Goal: Task Accomplishment & Management: Manage account settings

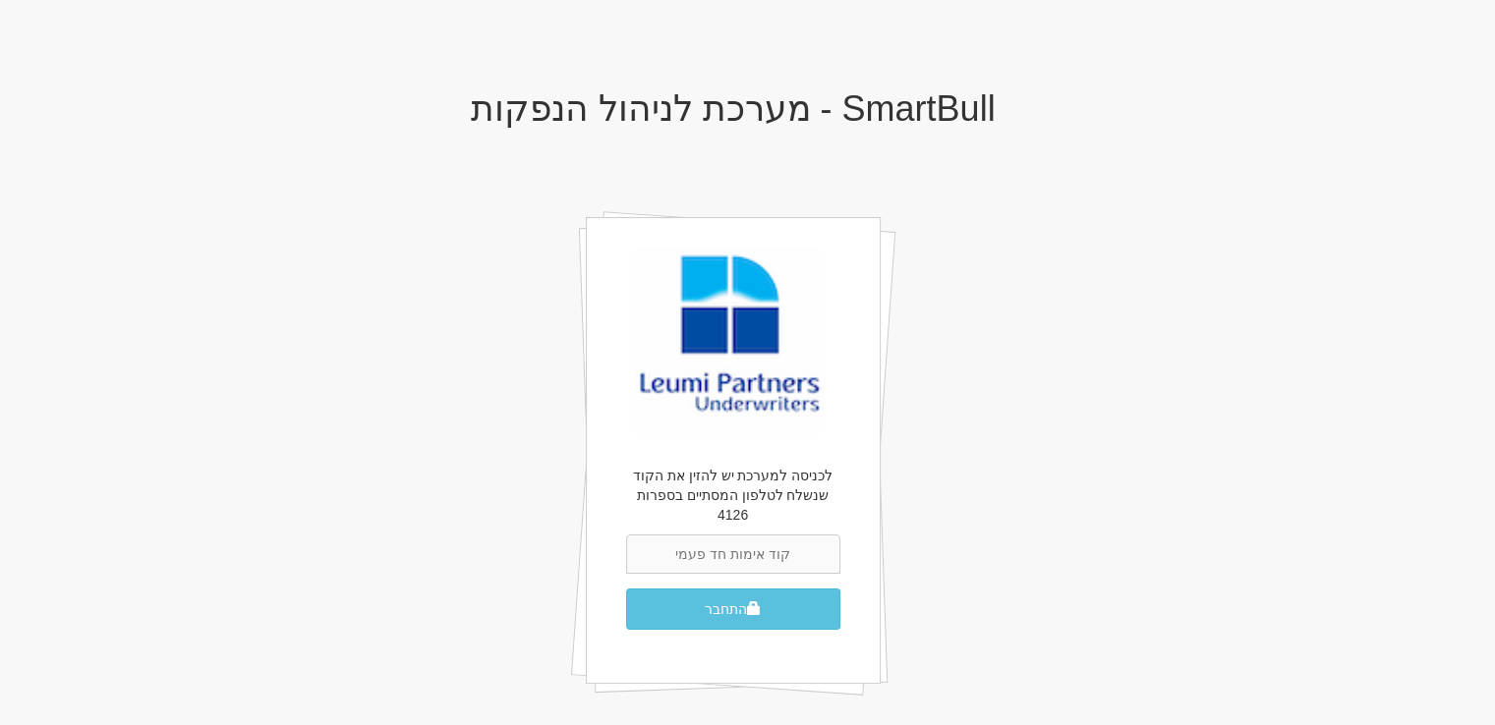
click at [715, 548] on input "text" at bounding box center [733, 554] width 214 height 39
click at [722, 543] on input "text" at bounding box center [733, 554] width 214 height 39
type input "969414"
click at [626, 589] on button "התחבר" at bounding box center [733, 609] width 214 height 41
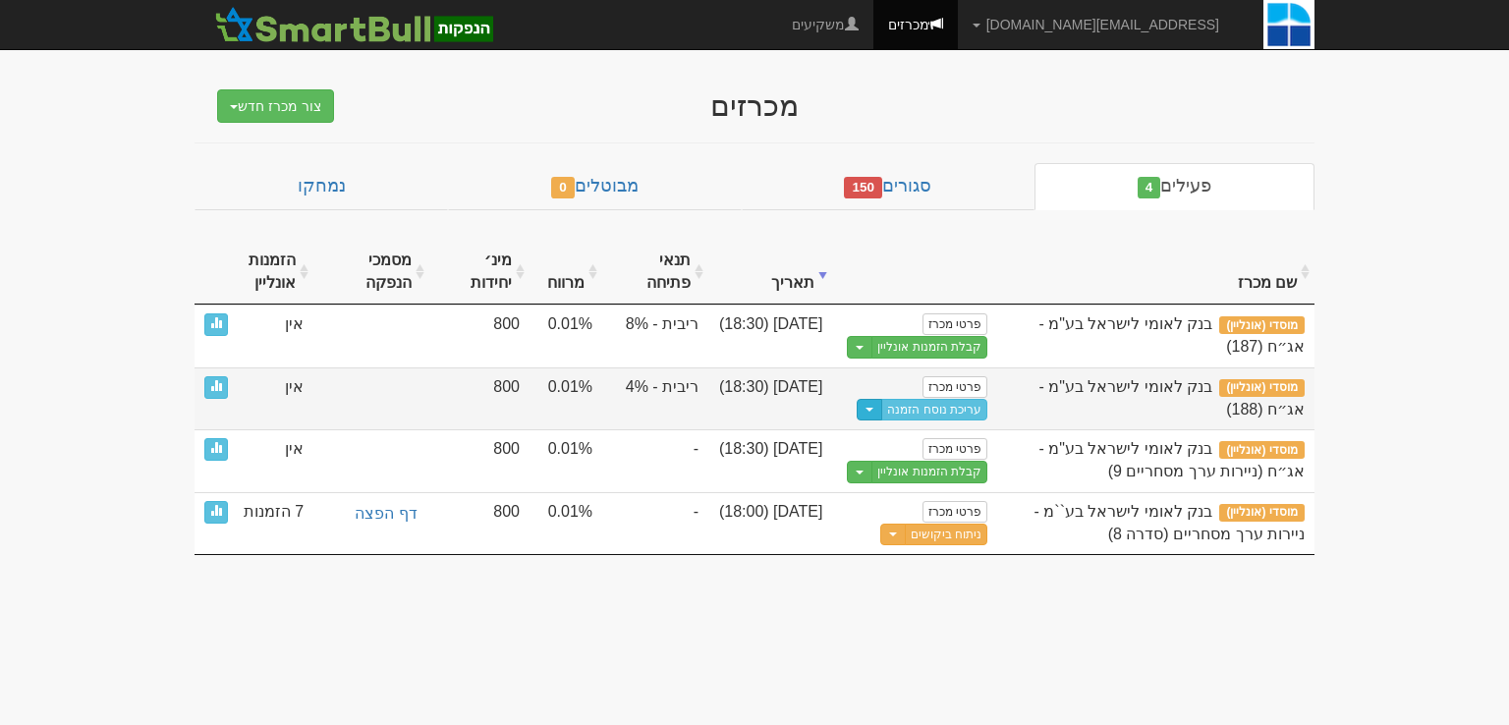
click at [872, 410] on button "Toggle Dropdown" at bounding box center [870, 410] width 26 height 23
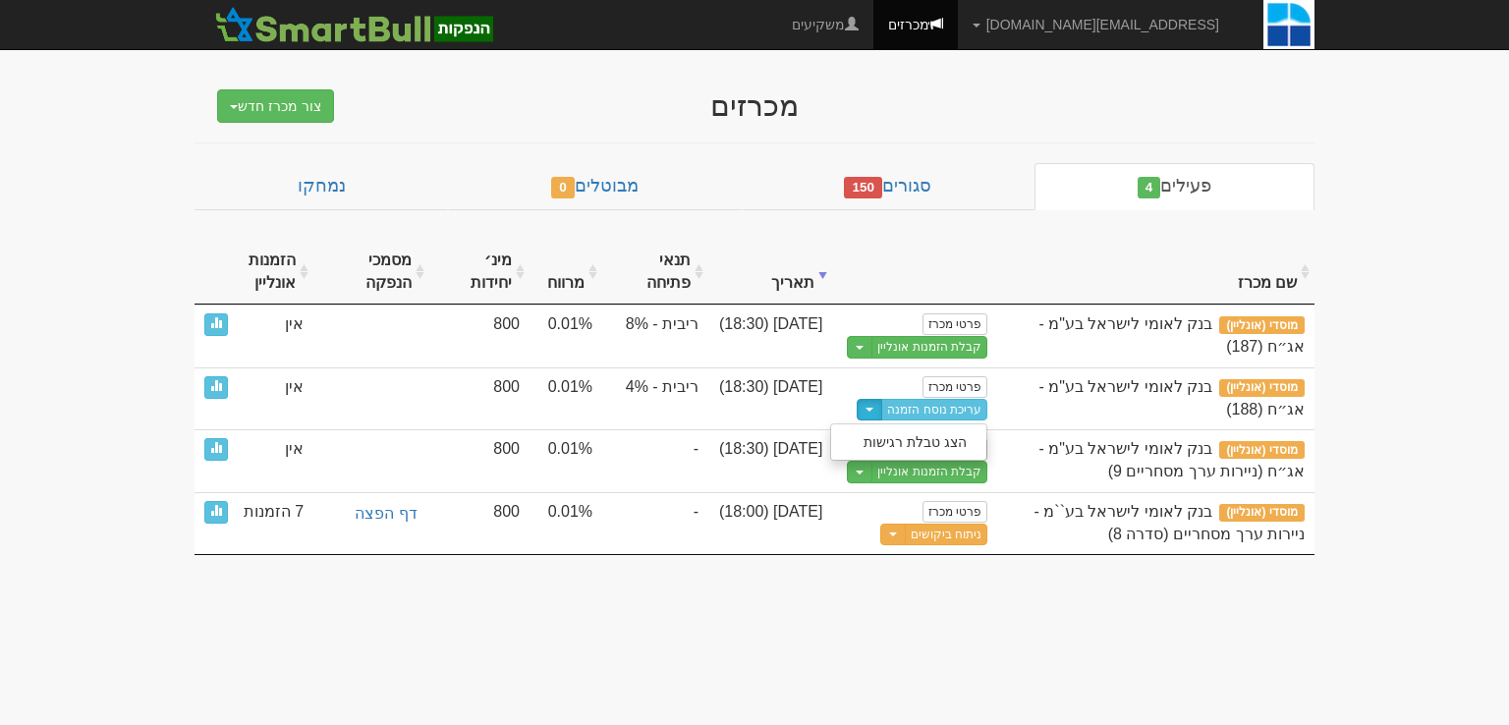
click at [1083, 642] on body "gurp@leumipartners.com הגדרות חשבונות הנפקה תבניות הודעות קיבול X" at bounding box center [754, 362] width 1509 height 725
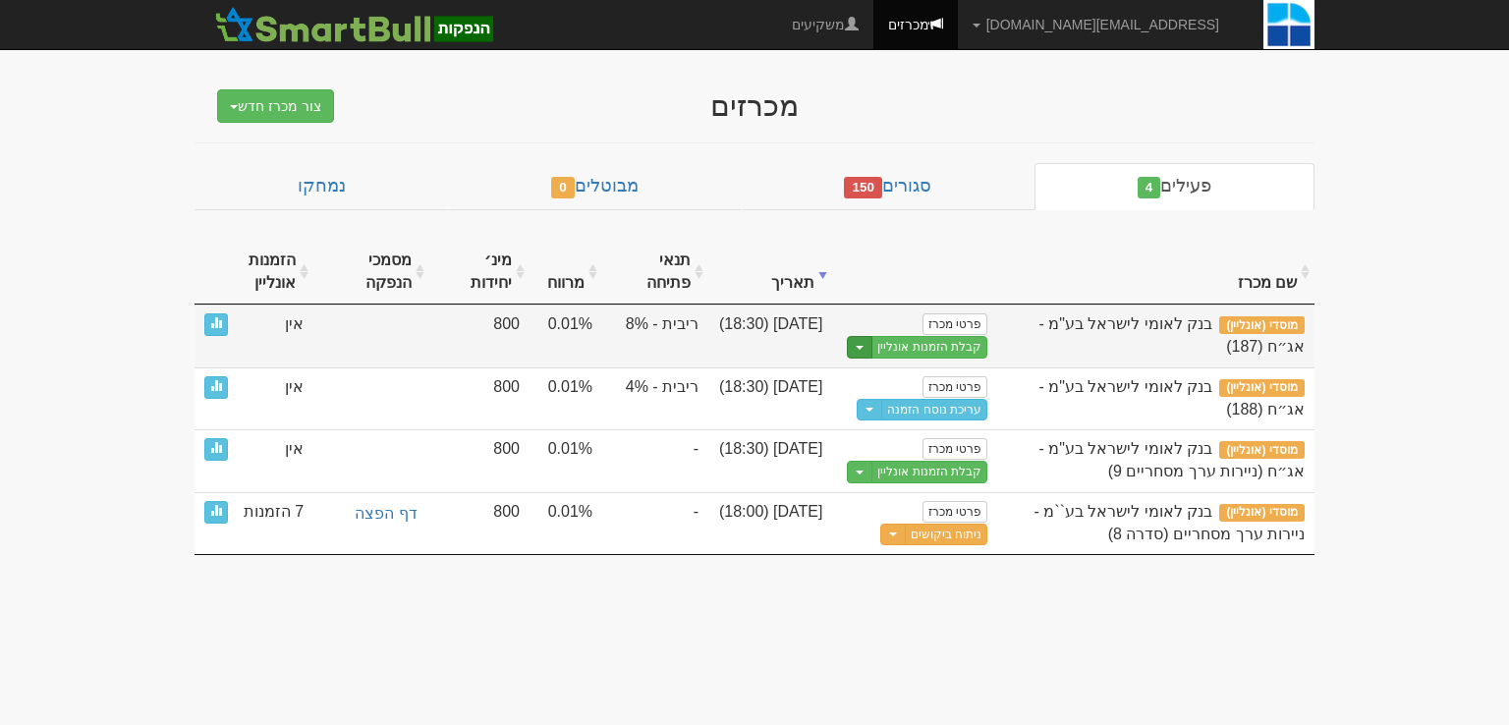
click at [861, 347] on span "button" at bounding box center [860, 348] width 8 height 4
click at [905, 400] on link "עריכת נוסח הזמנה" at bounding box center [893, 406] width 187 height 26
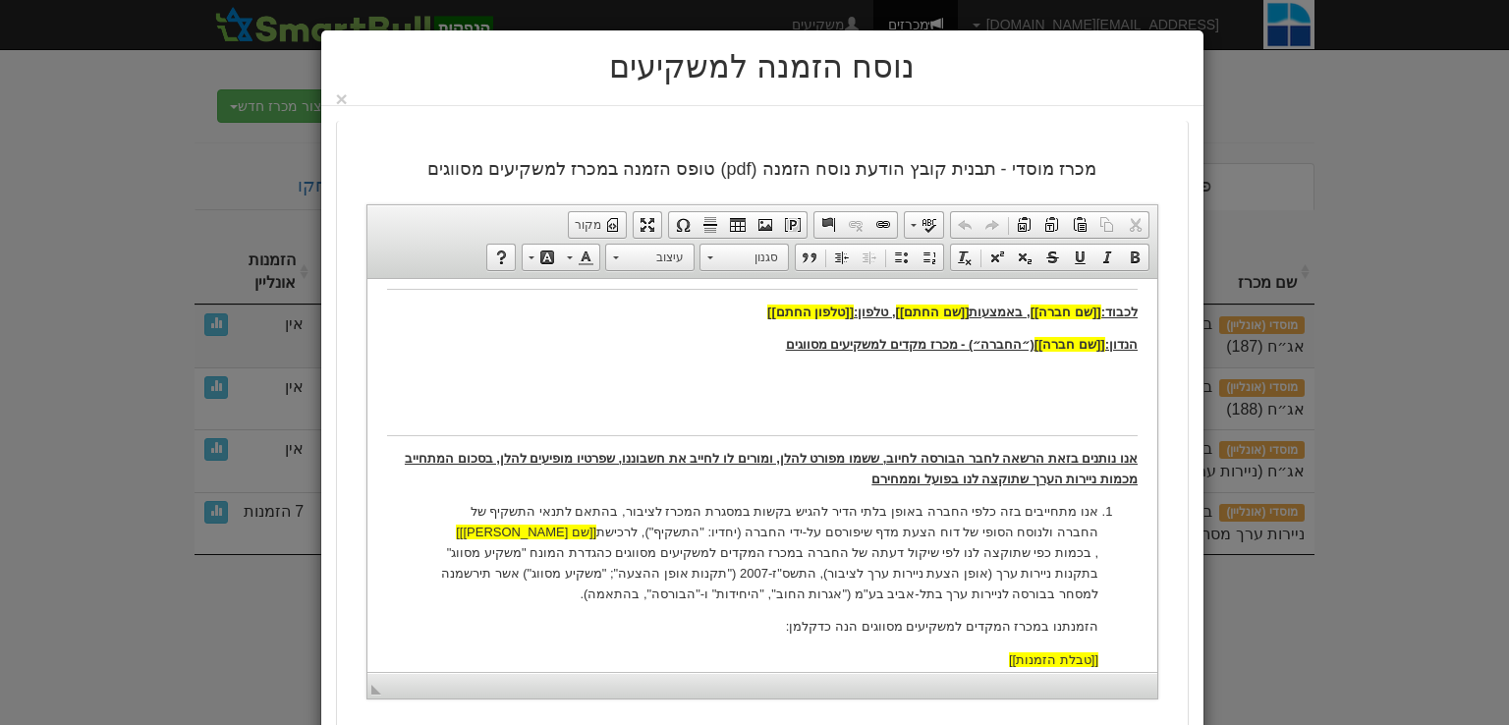
scroll to position [393, 0]
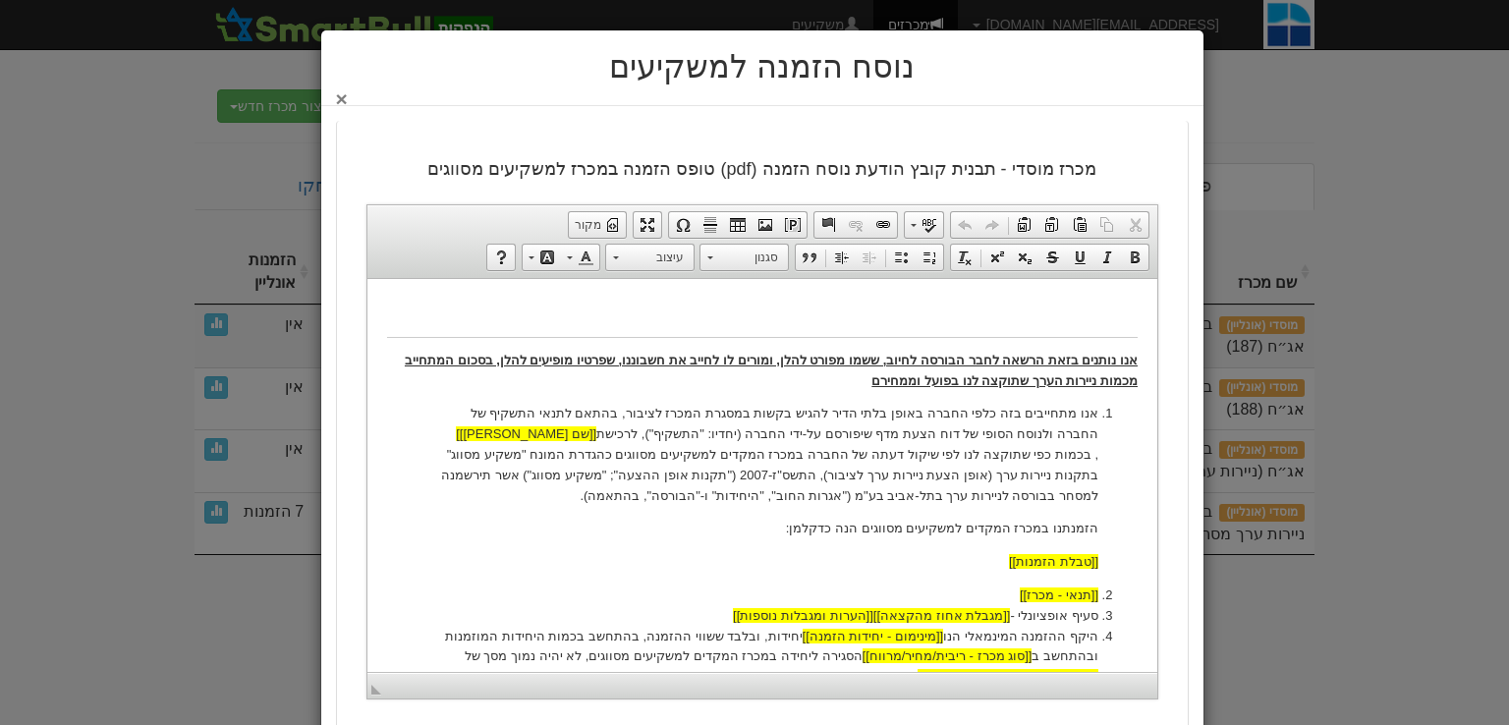
click at [348, 95] on button "×" at bounding box center [342, 98] width 12 height 21
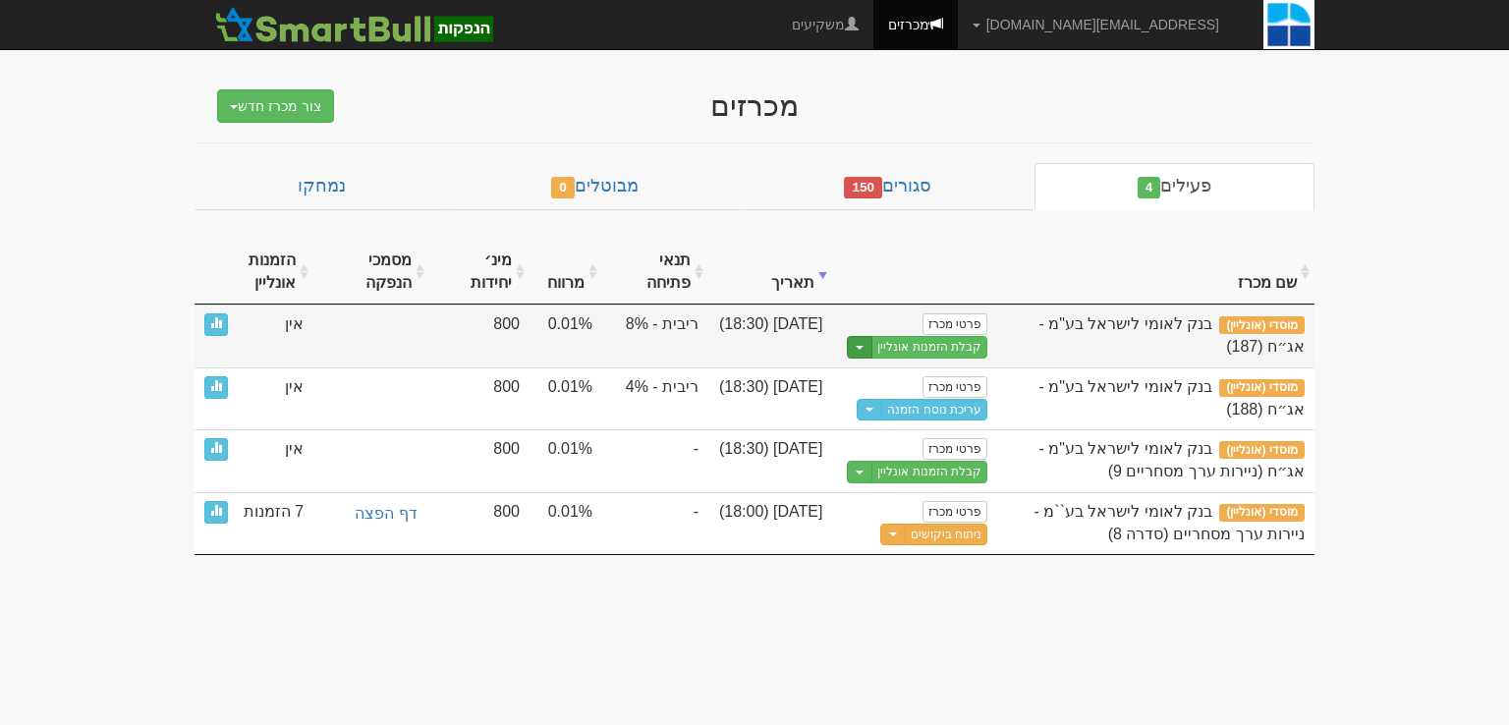
click at [861, 347] on span "button" at bounding box center [860, 348] width 8 height 4
click at [889, 406] on link "עריכת נוסח הזמנה" at bounding box center [893, 406] width 187 height 26
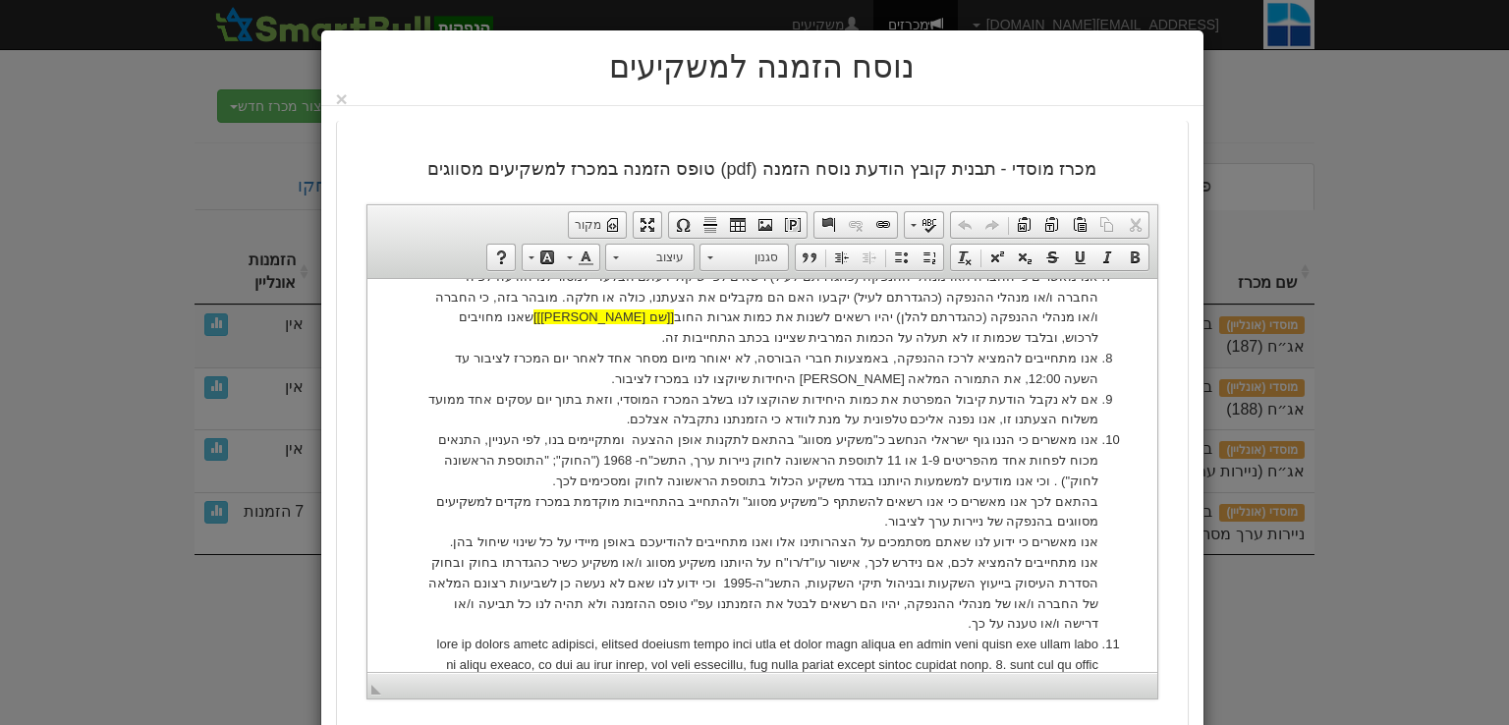
scroll to position [719, 0]
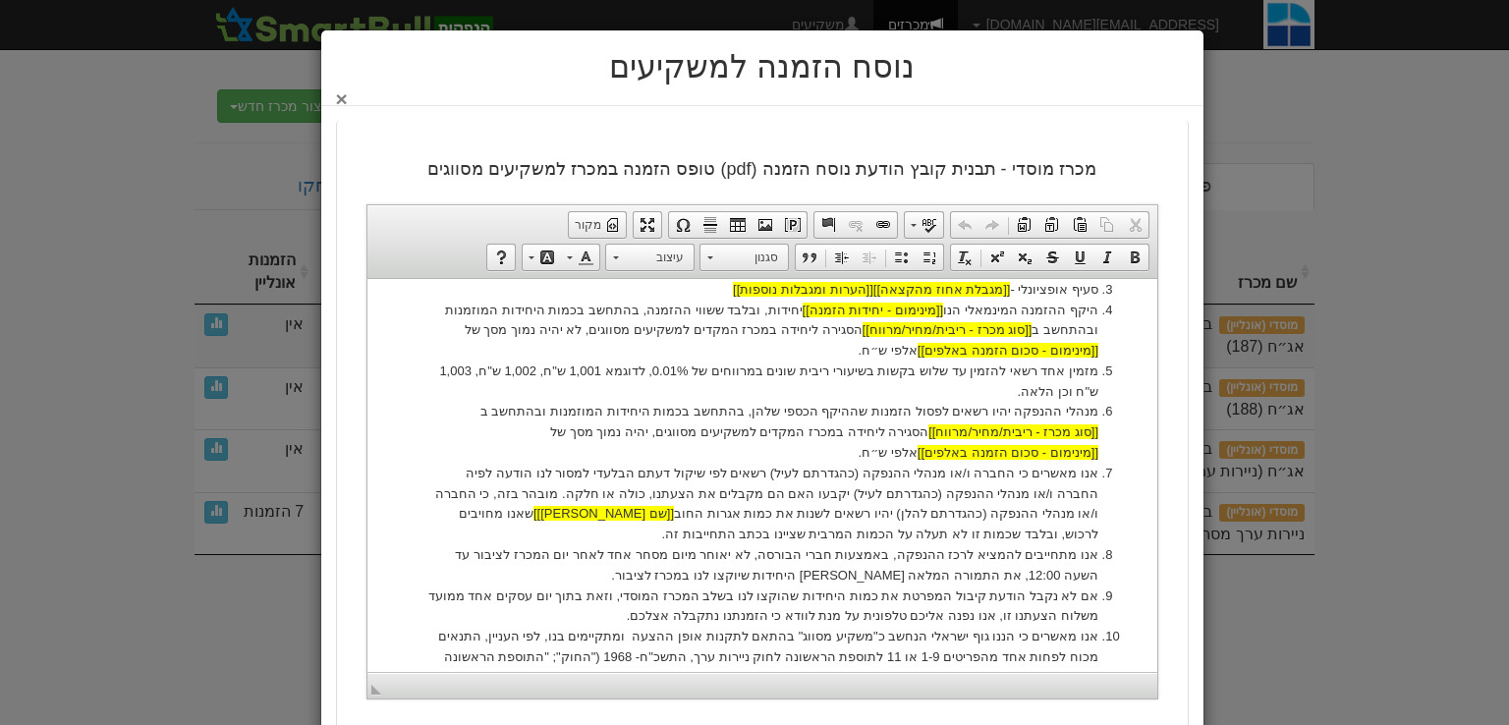
click at [342, 100] on div "נוסח הזמנה למשקיעים ×" at bounding box center [762, 68] width 882 height 76
click at [345, 99] on button "×" at bounding box center [342, 98] width 12 height 21
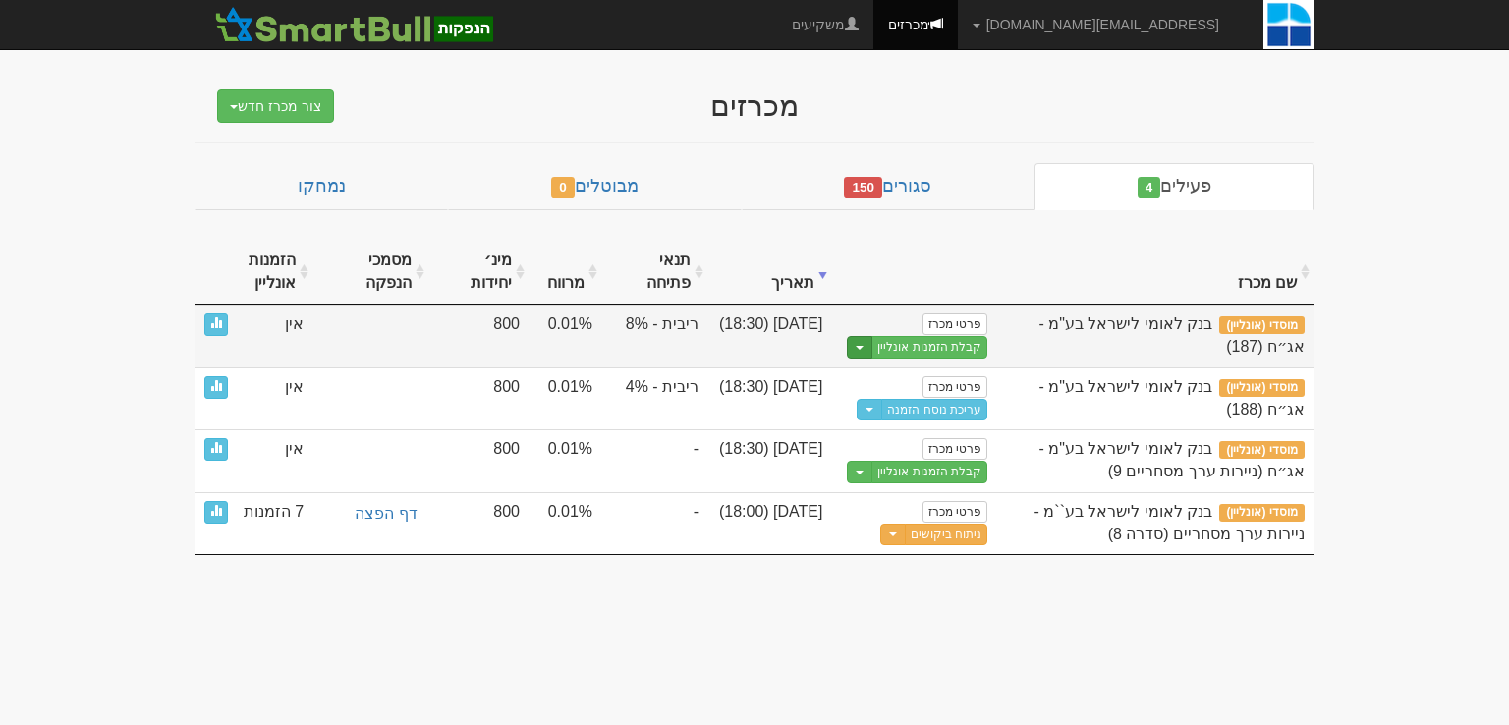
click at [859, 344] on button "Toggle Dropdown" at bounding box center [860, 347] width 26 height 23
click at [905, 374] on link "הצג טופס הזמנה לדוגמה" at bounding box center [893, 380] width 187 height 26
click at [857, 343] on button "Toggle Dropdown" at bounding box center [860, 347] width 26 height 23
click at [887, 385] on link "הצג טופס הזמנה לדוגמה" at bounding box center [893, 380] width 187 height 26
click at [864, 346] on span "button" at bounding box center [860, 348] width 8 height 4
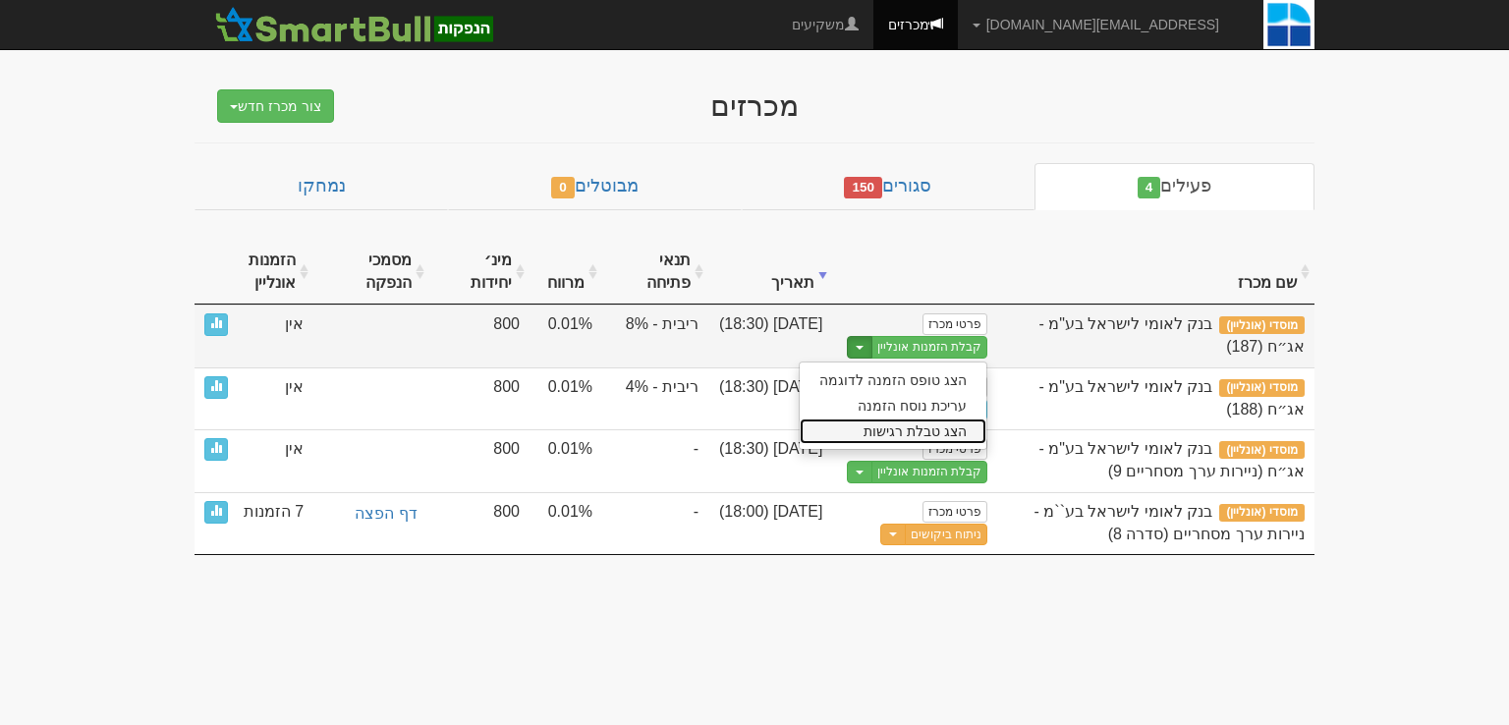
click at [892, 437] on link "הצג טבלת רגישות" at bounding box center [893, 432] width 187 height 26
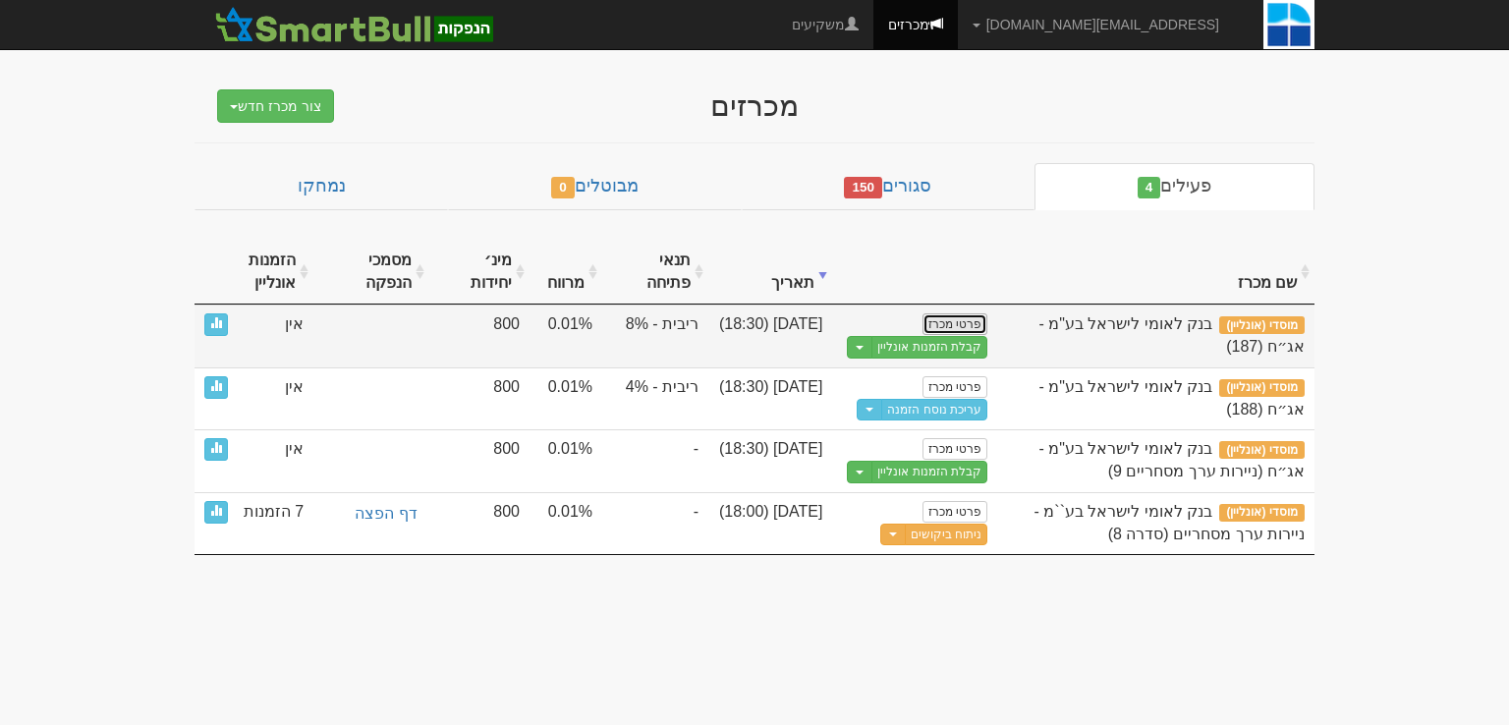
click at [944, 320] on link "פרטי מכרז" at bounding box center [955, 324] width 65 height 22
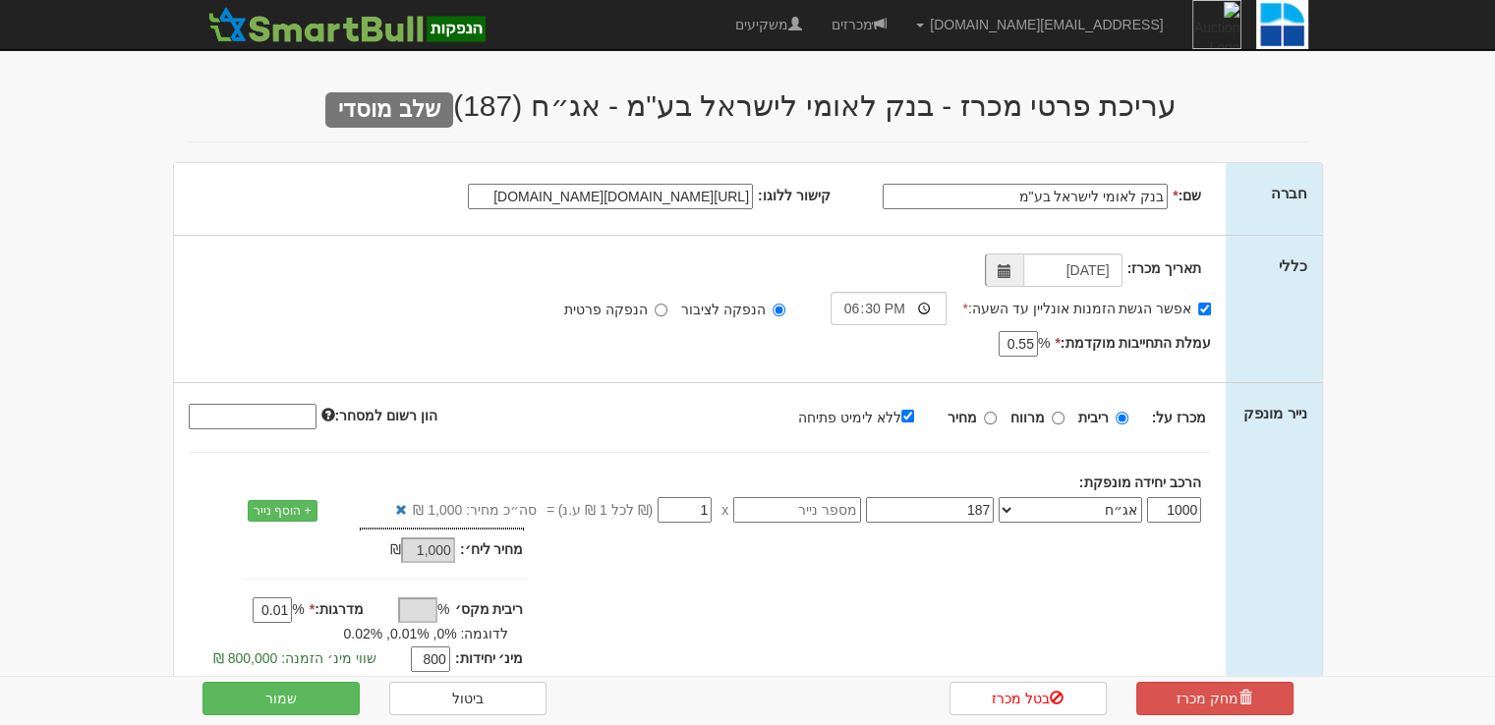
scroll to position [393, 0]
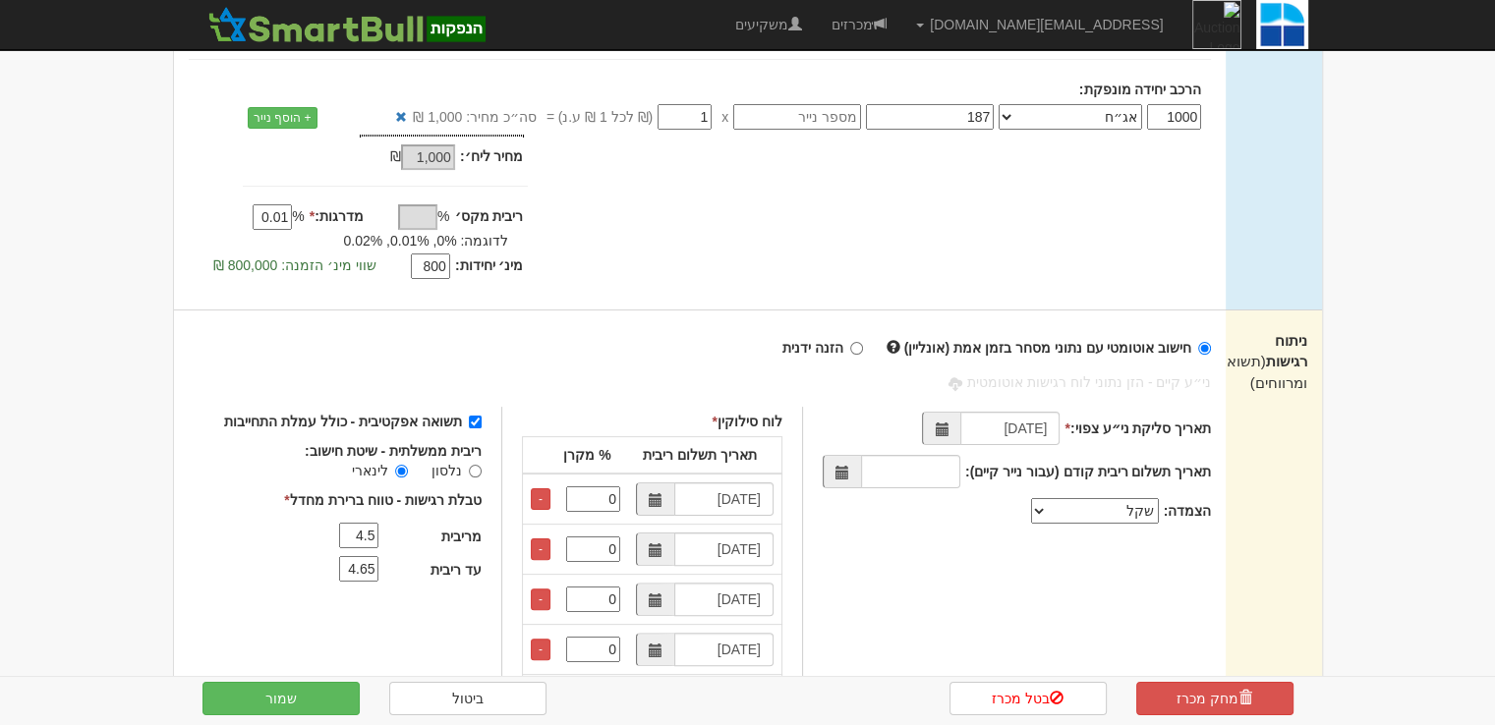
click at [863, 343] on input "הזנה ידנית" at bounding box center [856, 348] width 13 height 13
radio input "true"
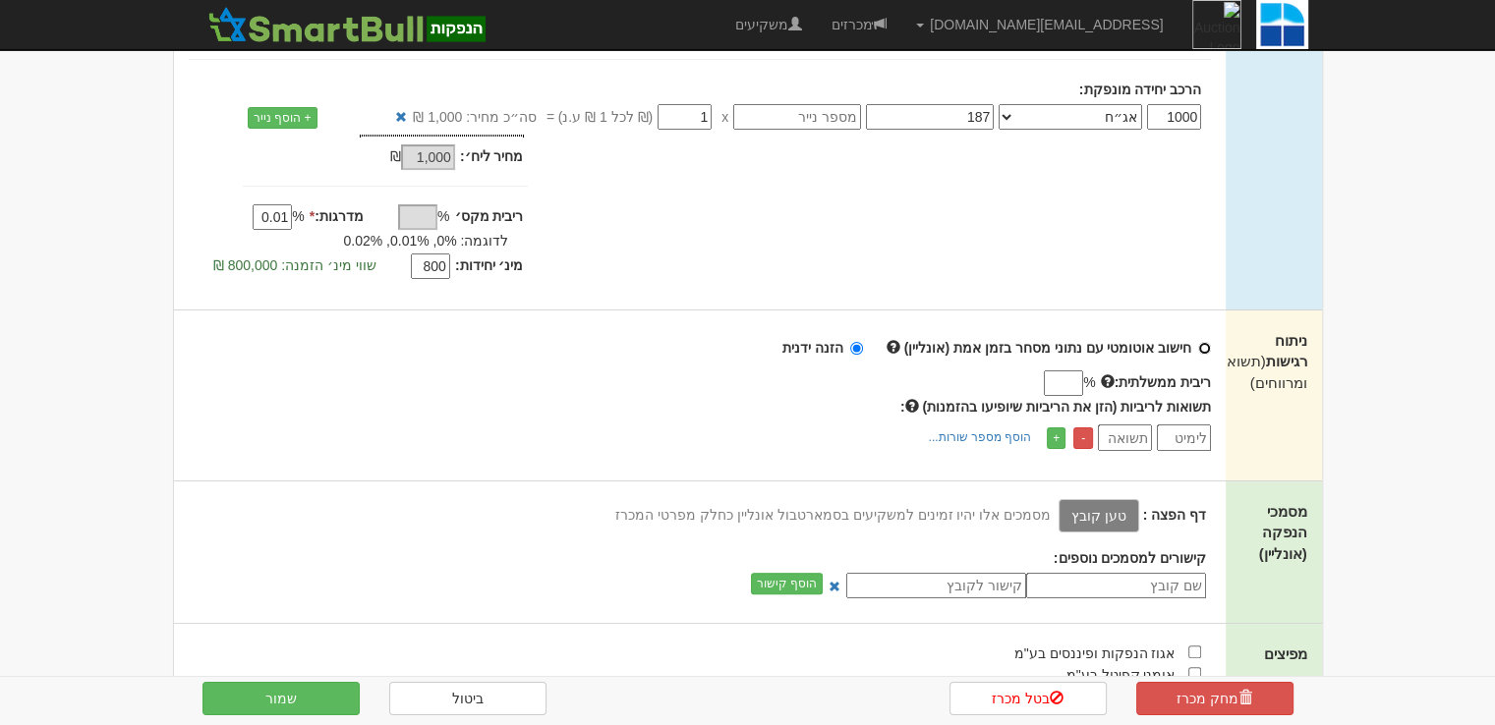
click at [1198, 344] on input "חישוב אוטומטי עם נתוני מסחר בזמן אמת (אונליין)" at bounding box center [1204, 348] width 13 height 13
radio input "true"
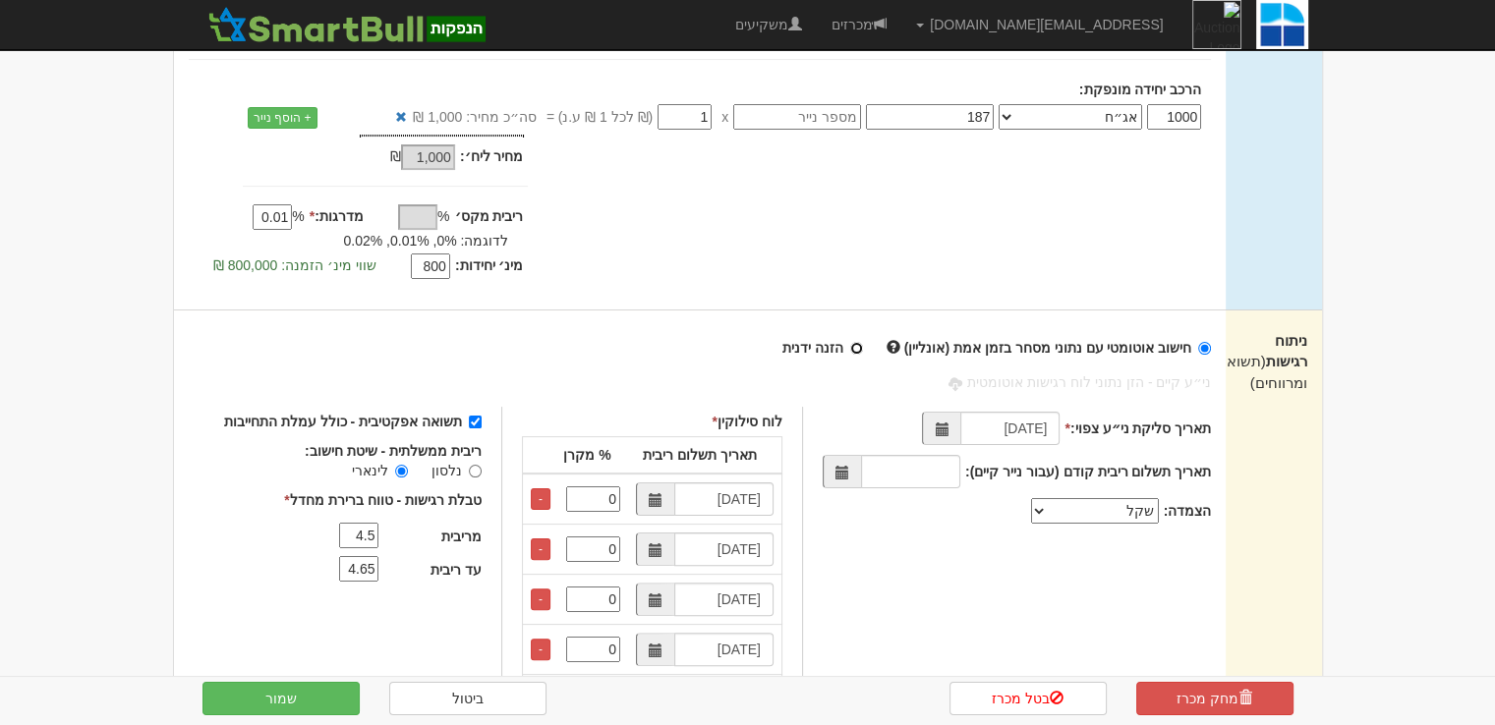
click at [863, 349] on input "הזנה ידנית" at bounding box center [856, 348] width 13 height 13
radio input "true"
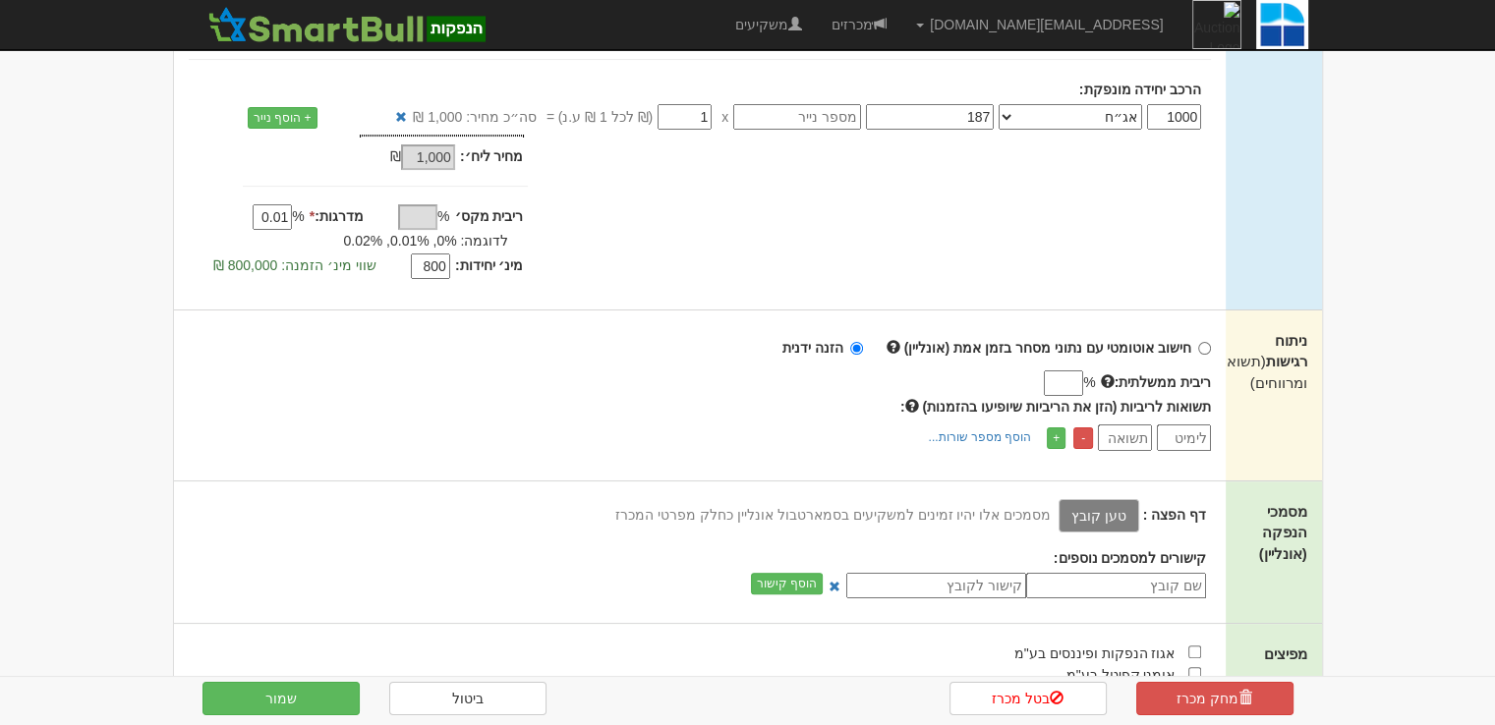
click at [1189, 348] on strong "חישוב אוטומטי עם נתוני מסחר בזמן אמת (אונליין)" at bounding box center [1048, 348] width 288 height 16
click at [1198, 348] on input "חישוב אוטומטי עם נתוני מסחר בזמן אמת (אונליין)" at bounding box center [1204, 348] width 13 height 13
radio input "true"
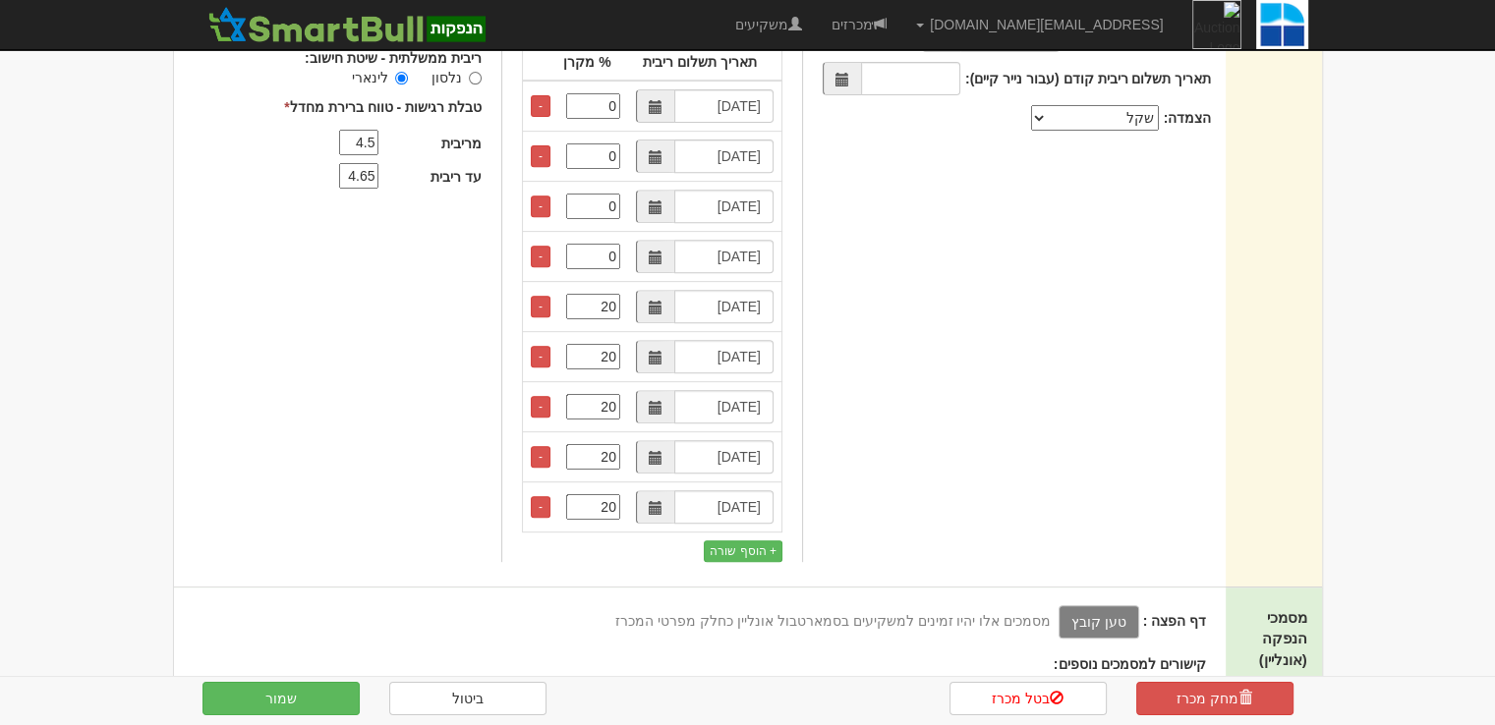
scroll to position [590, 0]
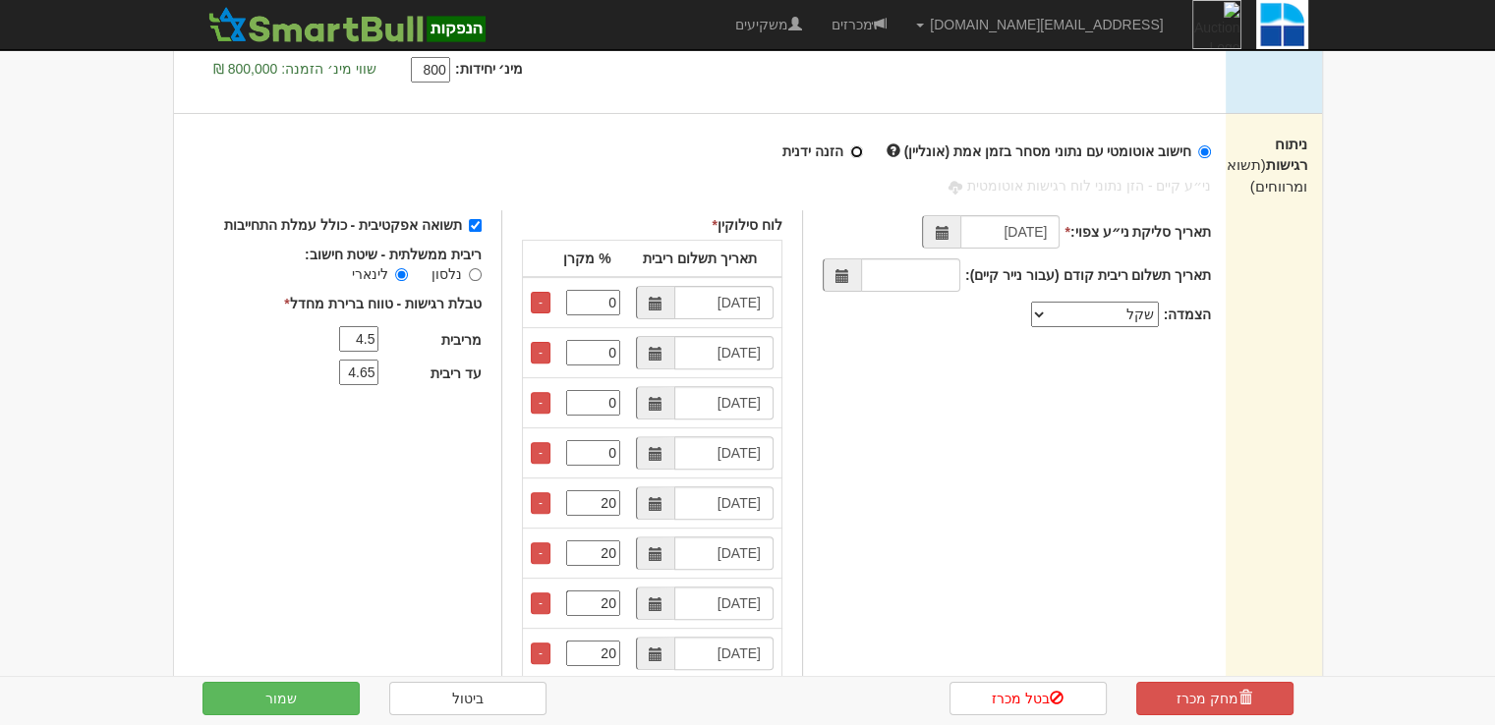
click at [863, 149] on input "הזנה ידנית" at bounding box center [856, 151] width 13 height 13
radio input "true"
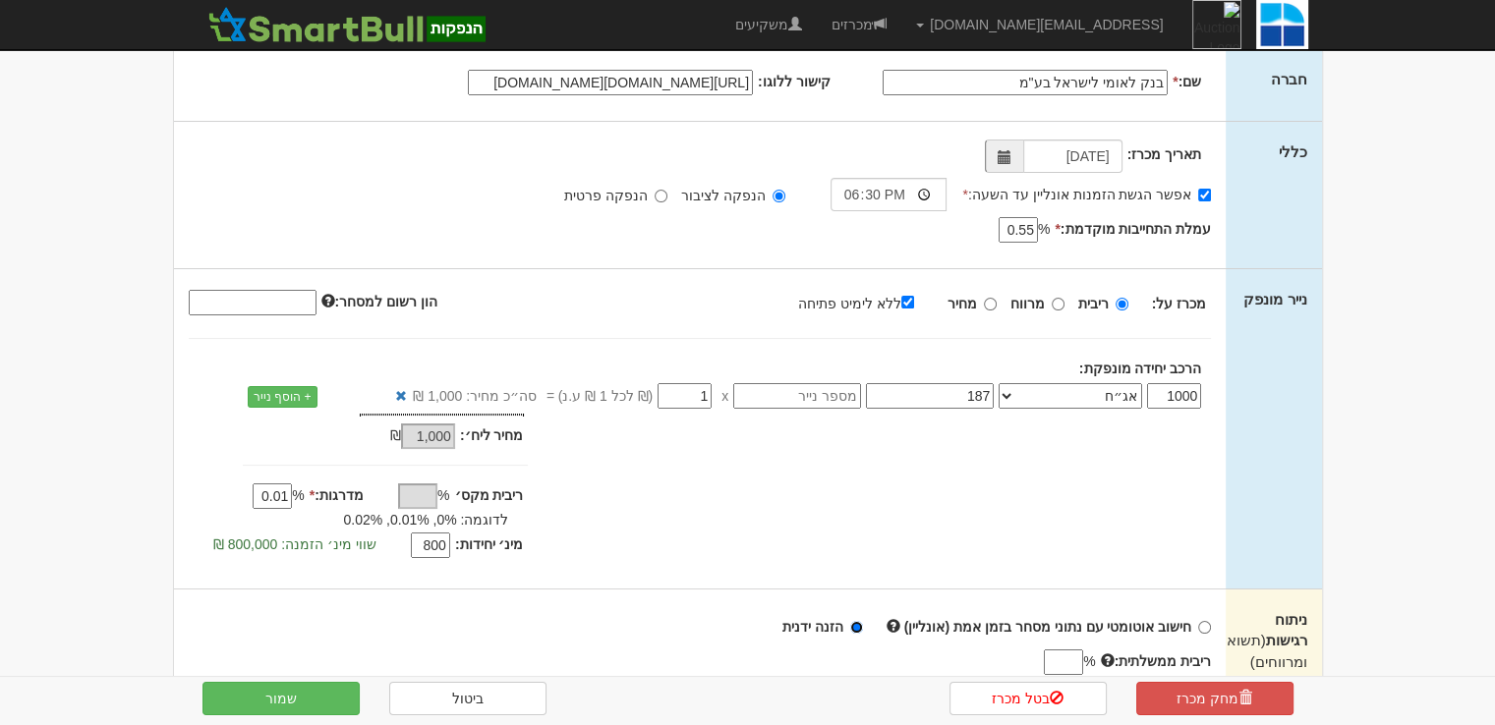
scroll to position [507, 0]
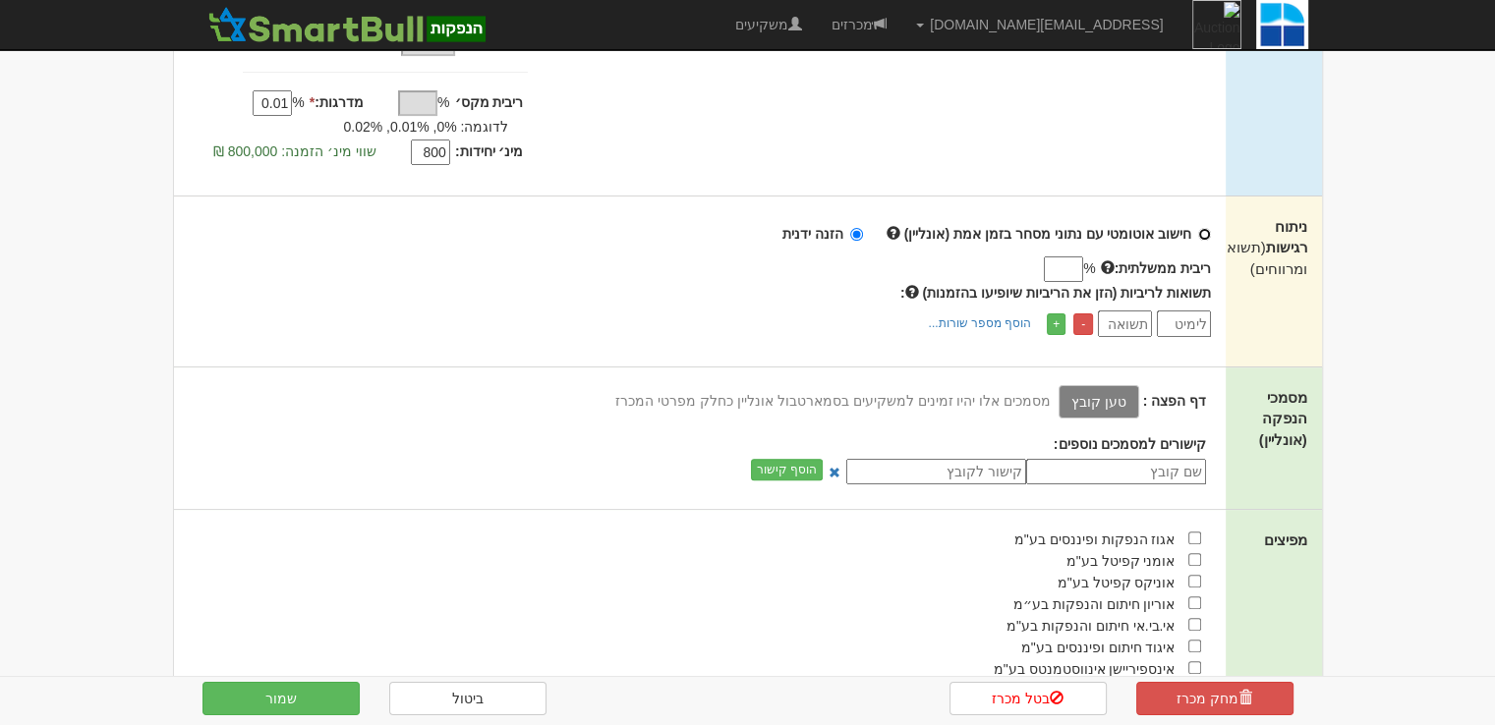
click at [1204, 235] on input "חישוב אוטומטי עם נתוני מסחר בזמן אמת (אונליין)" at bounding box center [1204, 234] width 13 height 13
radio input "true"
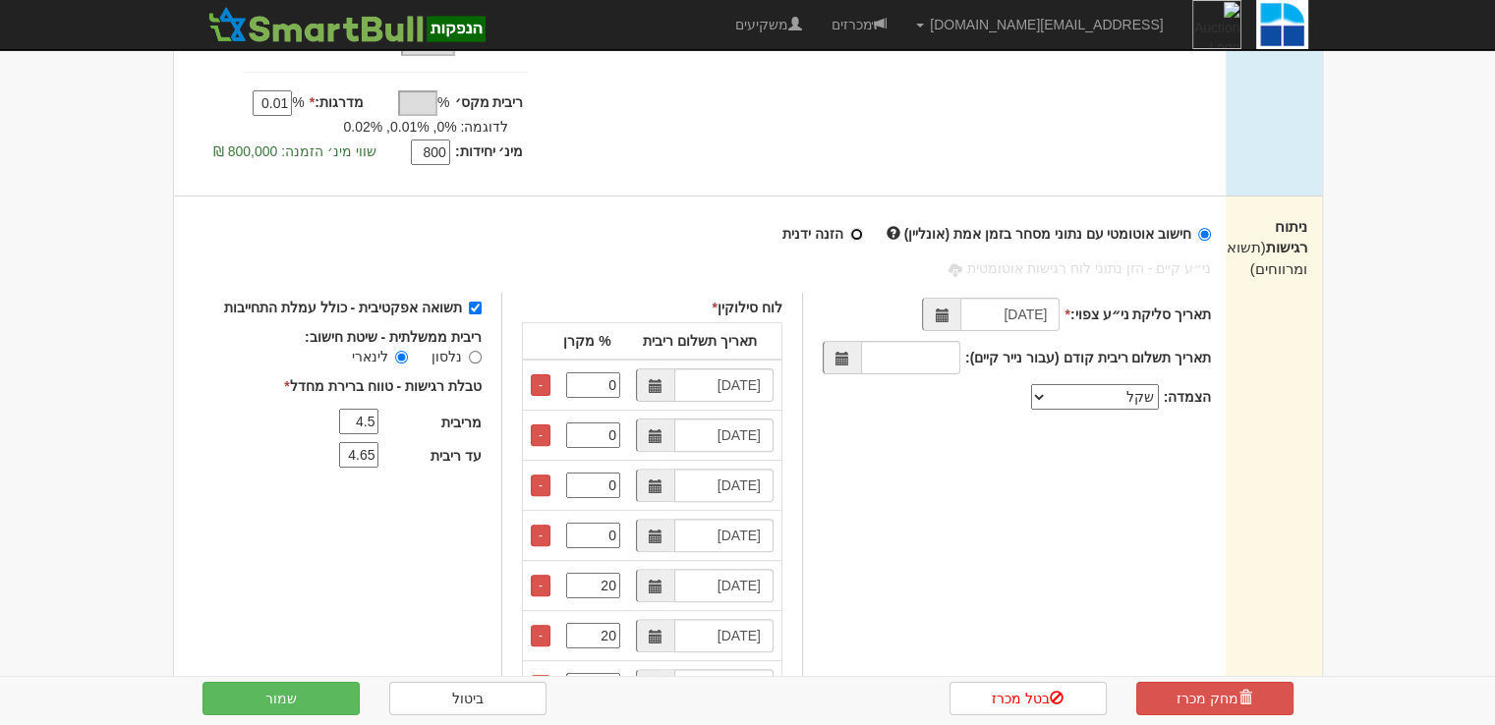
click at [863, 233] on input "הזנה ידנית" at bounding box center [856, 234] width 13 height 13
radio input "true"
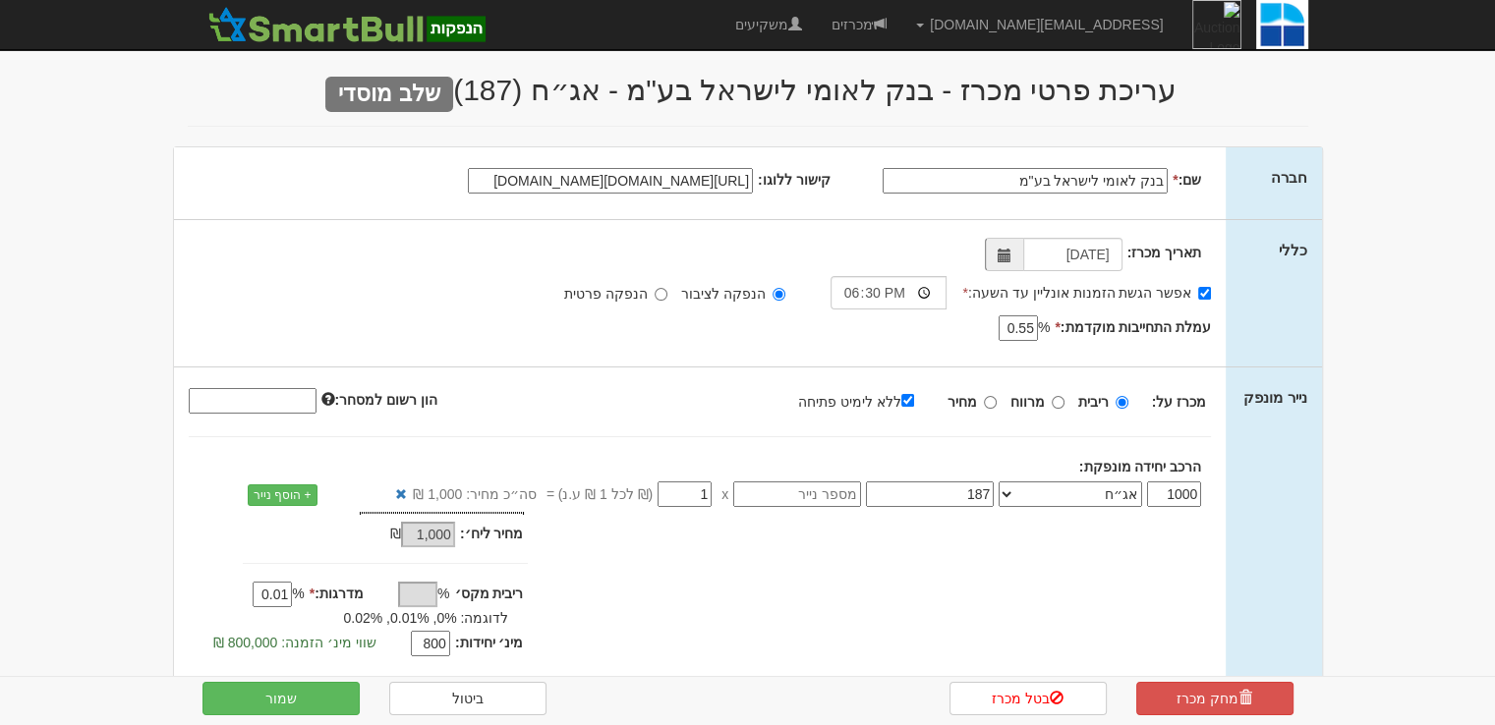
scroll to position [0, 0]
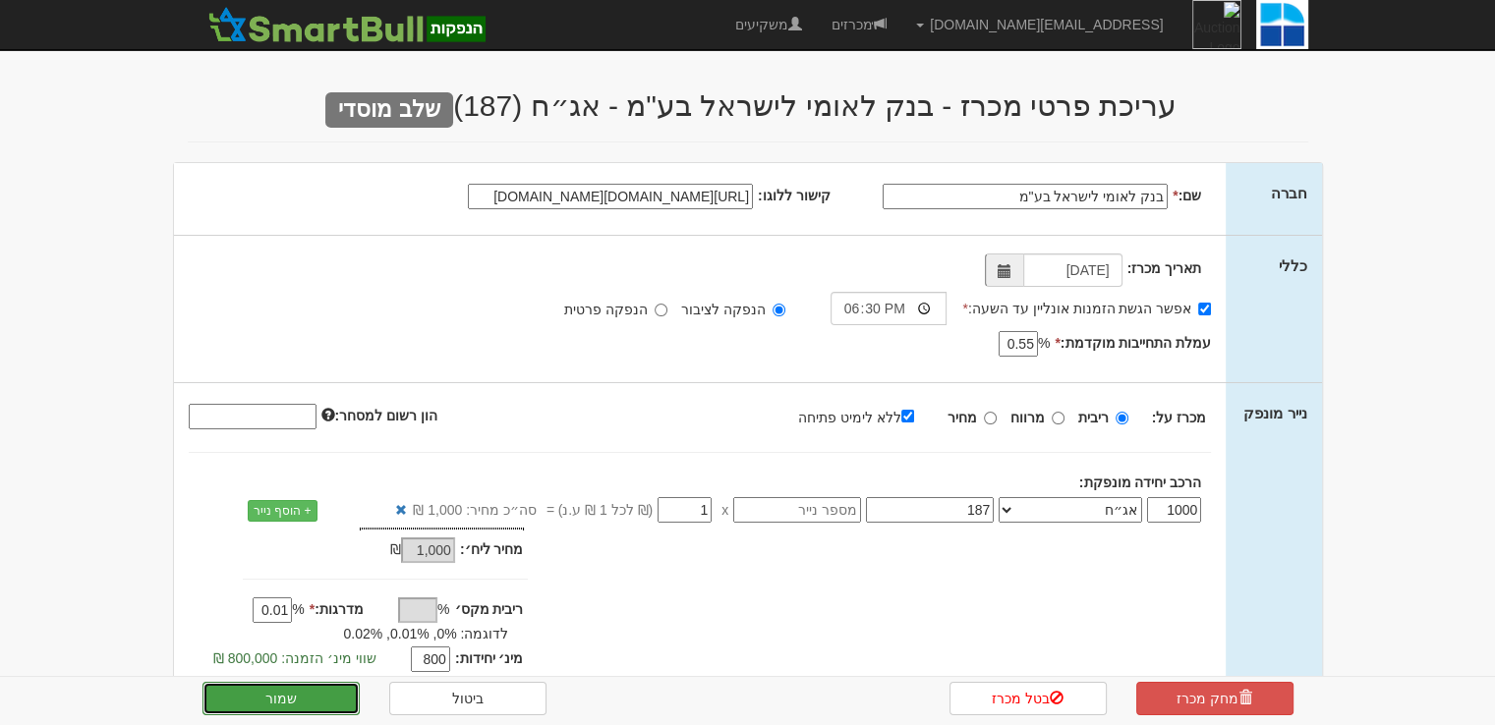
click at [318, 700] on button "שמור" at bounding box center [280, 698] width 157 height 33
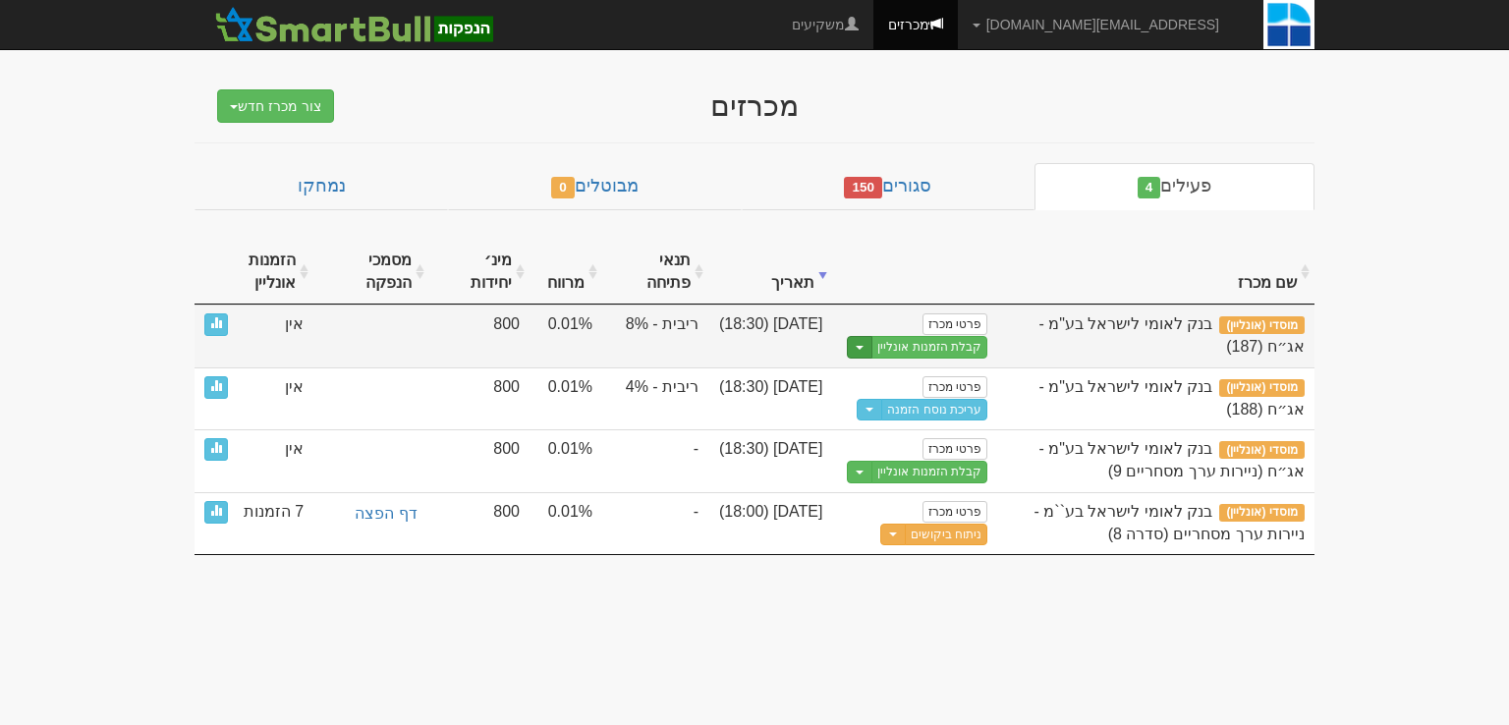
click at [864, 343] on button "Toggle Dropdown" at bounding box center [860, 347] width 26 height 23
click at [887, 382] on link "הצג טופס הזמנה לדוגמה" at bounding box center [893, 380] width 187 height 26
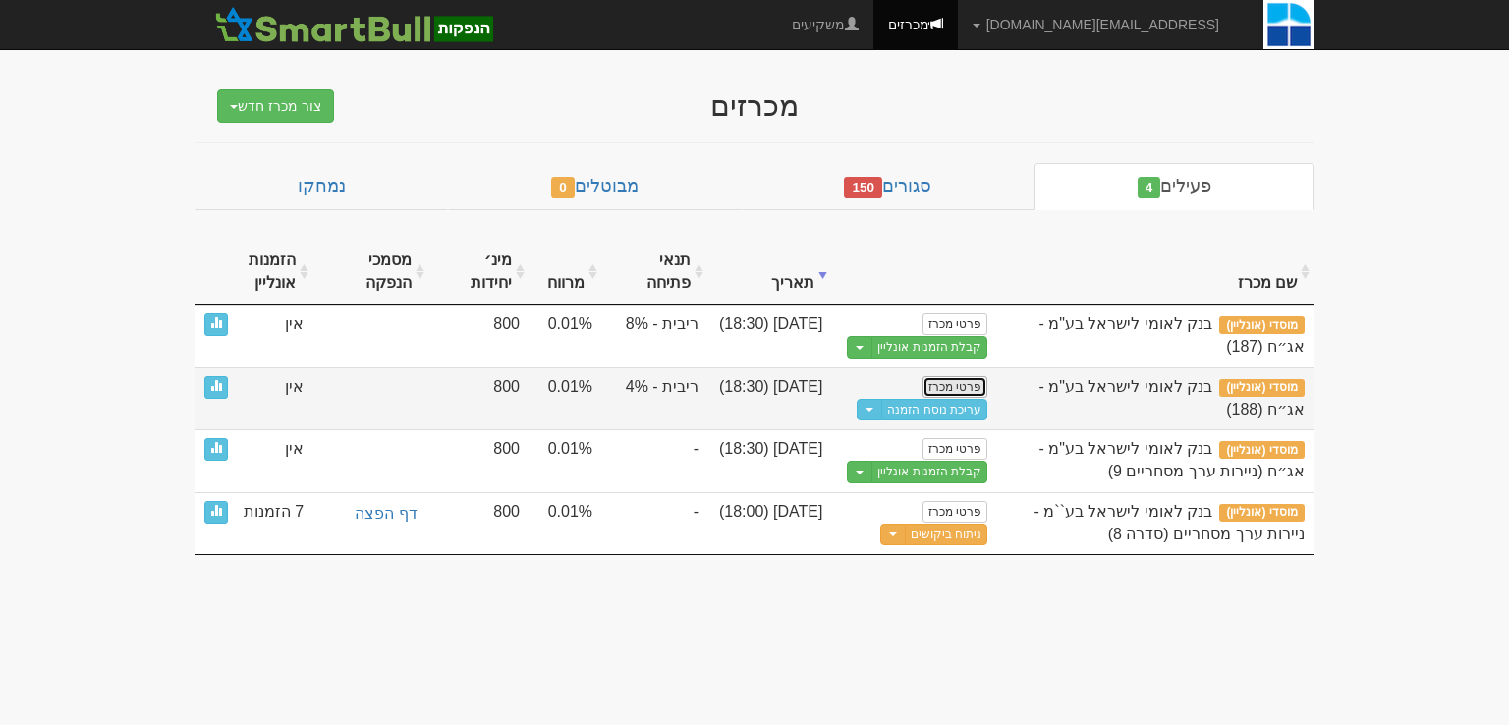
click at [939, 386] on link "פרטי מכרז" at bounding box center [955, 387] width 65 height 22
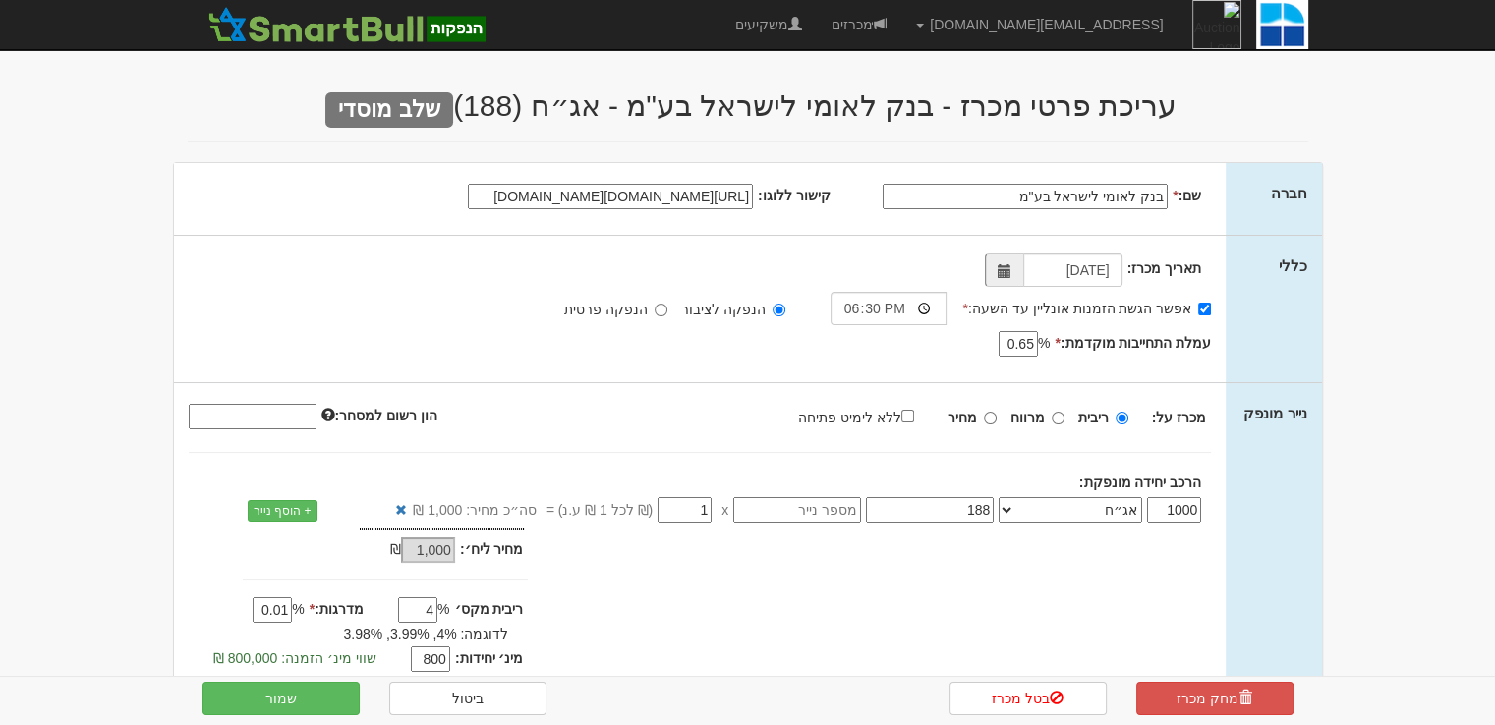
scroll to position [393, 0]
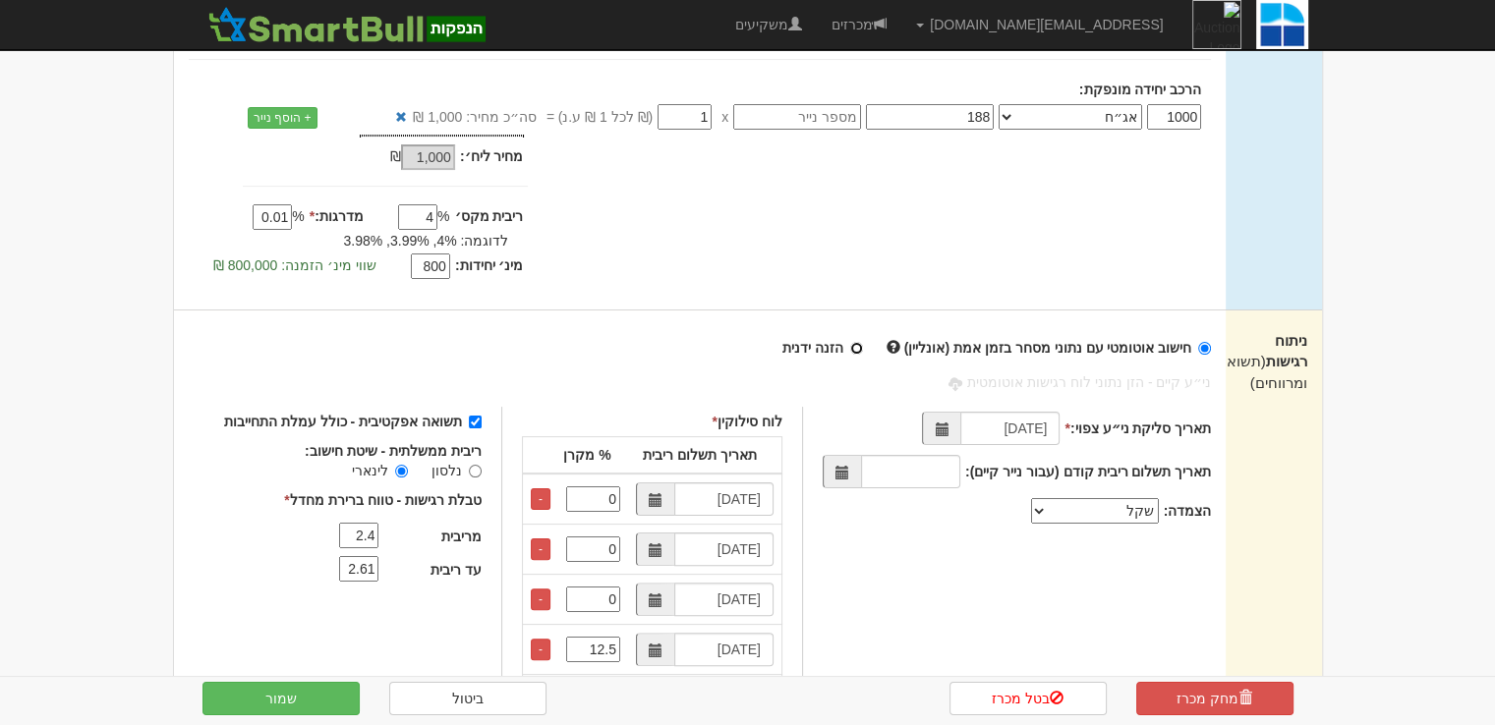
click at [863, 349] on input "הזנה ידנית" at bounding box center [856, 348] width 13 height 13
radio input "true"
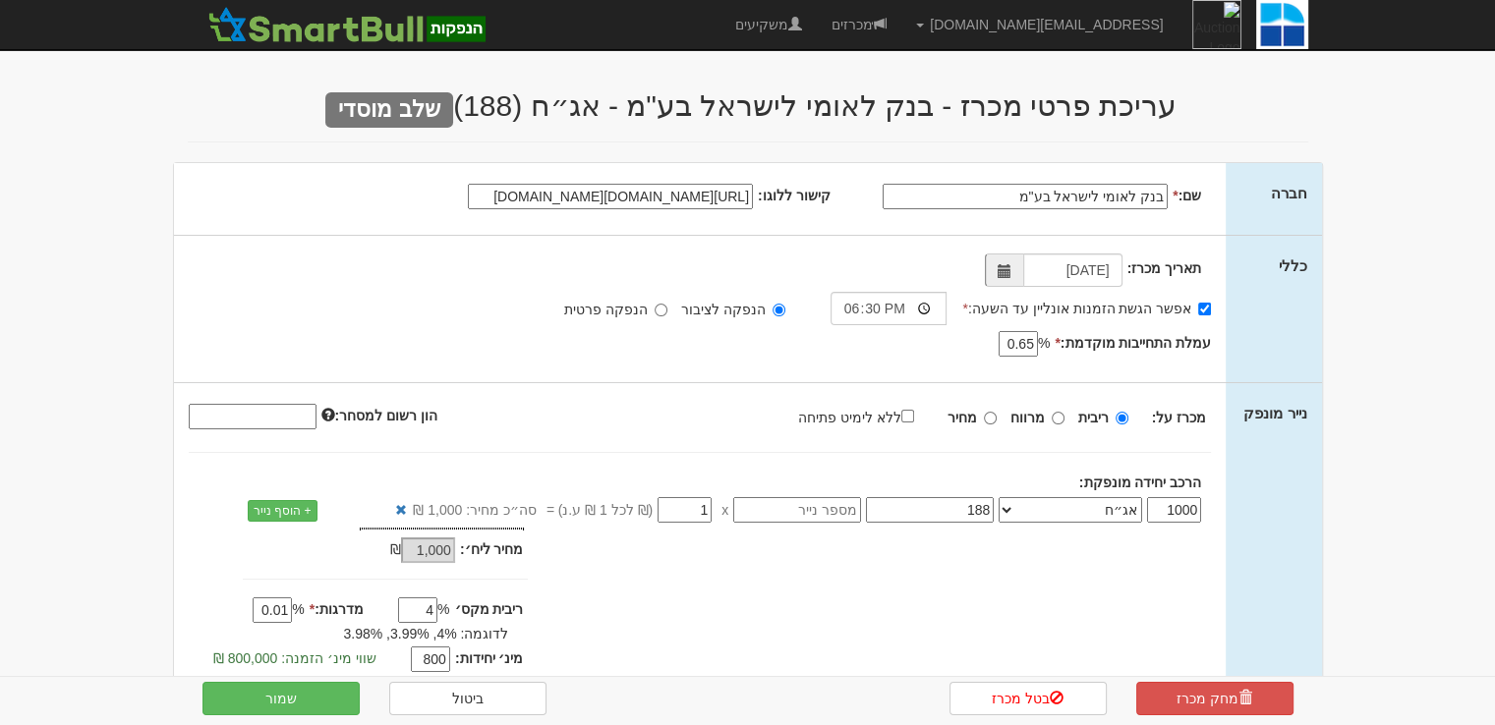
scroll to position [98, 0]
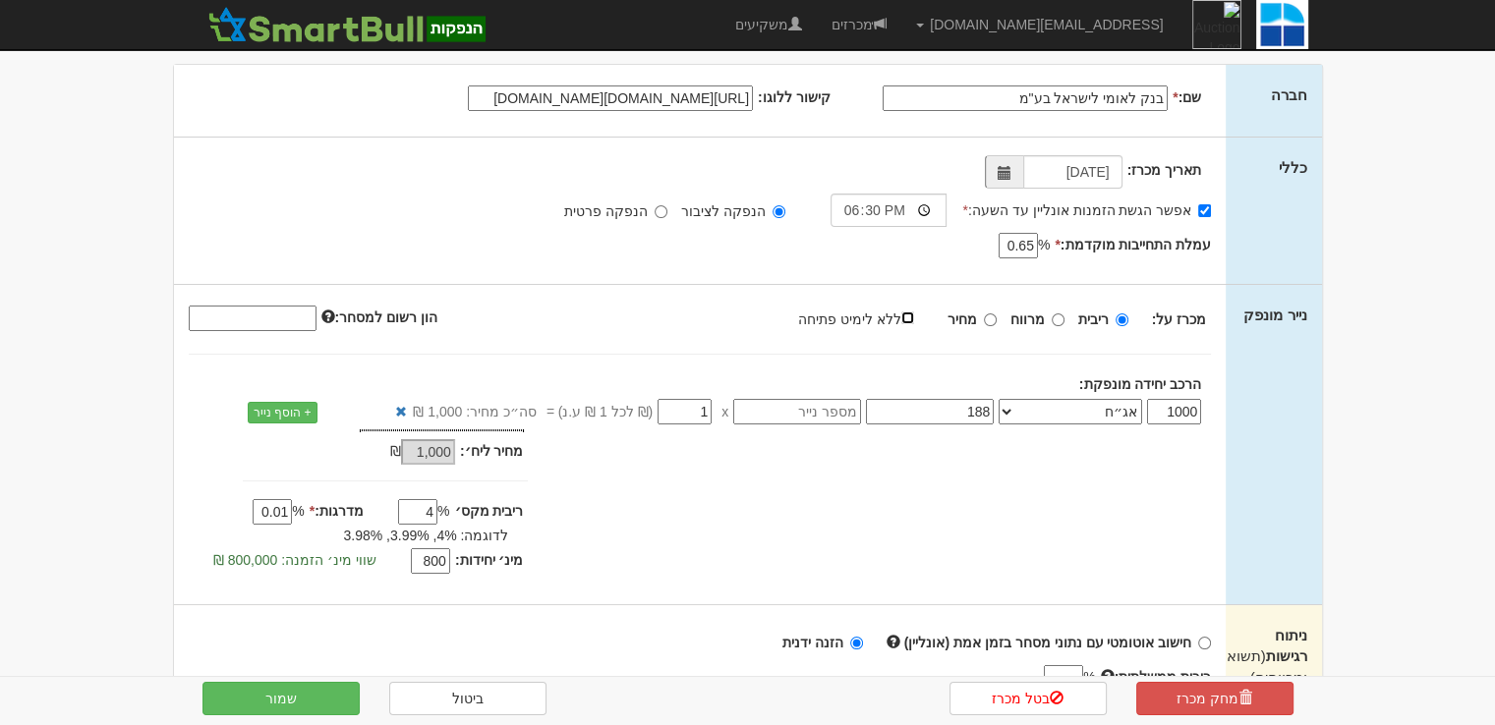
click at [914, 320] on input "ללא לימיט פתיחה" at bounding box center [907, 317] width 13 height 13
checkbox input "true"
click at [740, 567] on div "מחיר מינ׳: 1,000 ₪ * 0.01 1,000 % * % 0.01 800" at bounding box center [700, 504] width 1052 height 150
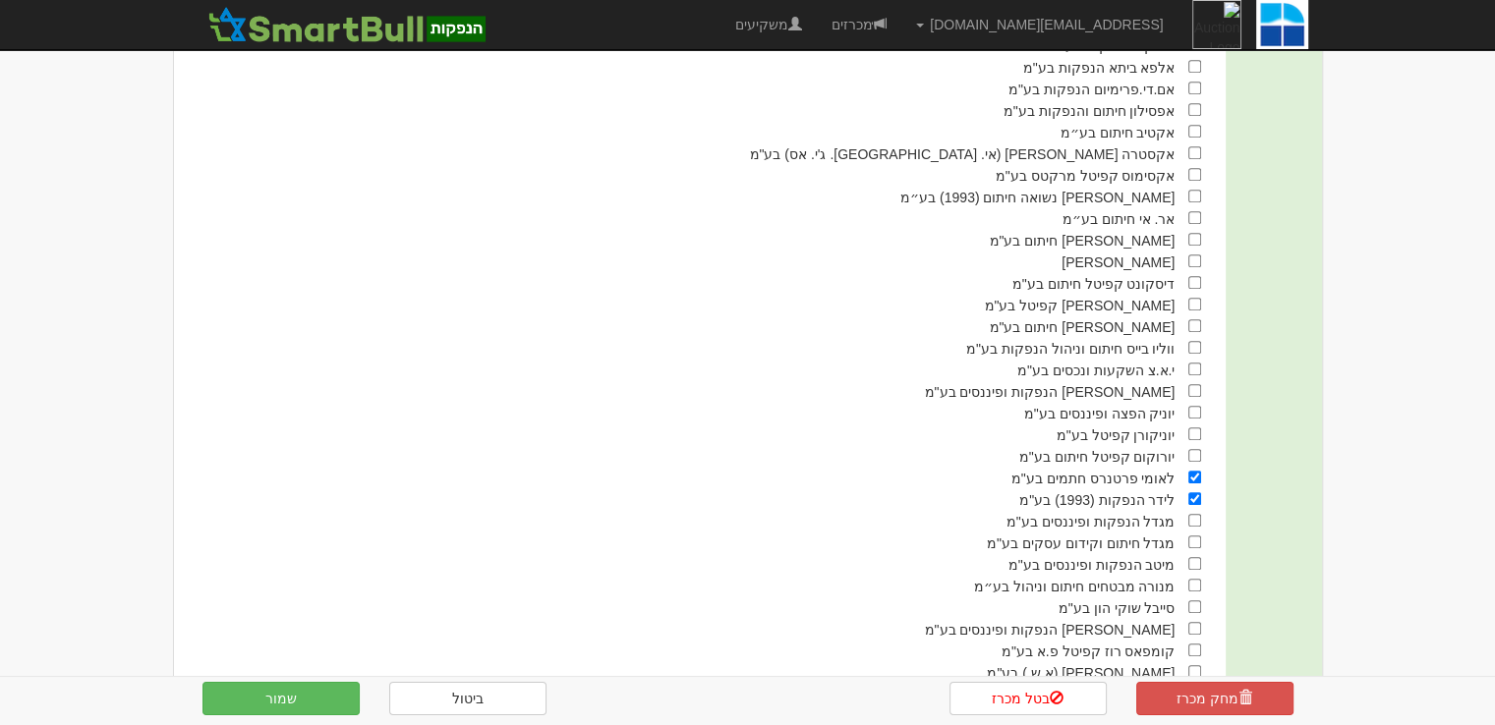
scroll to position [1293, 0]
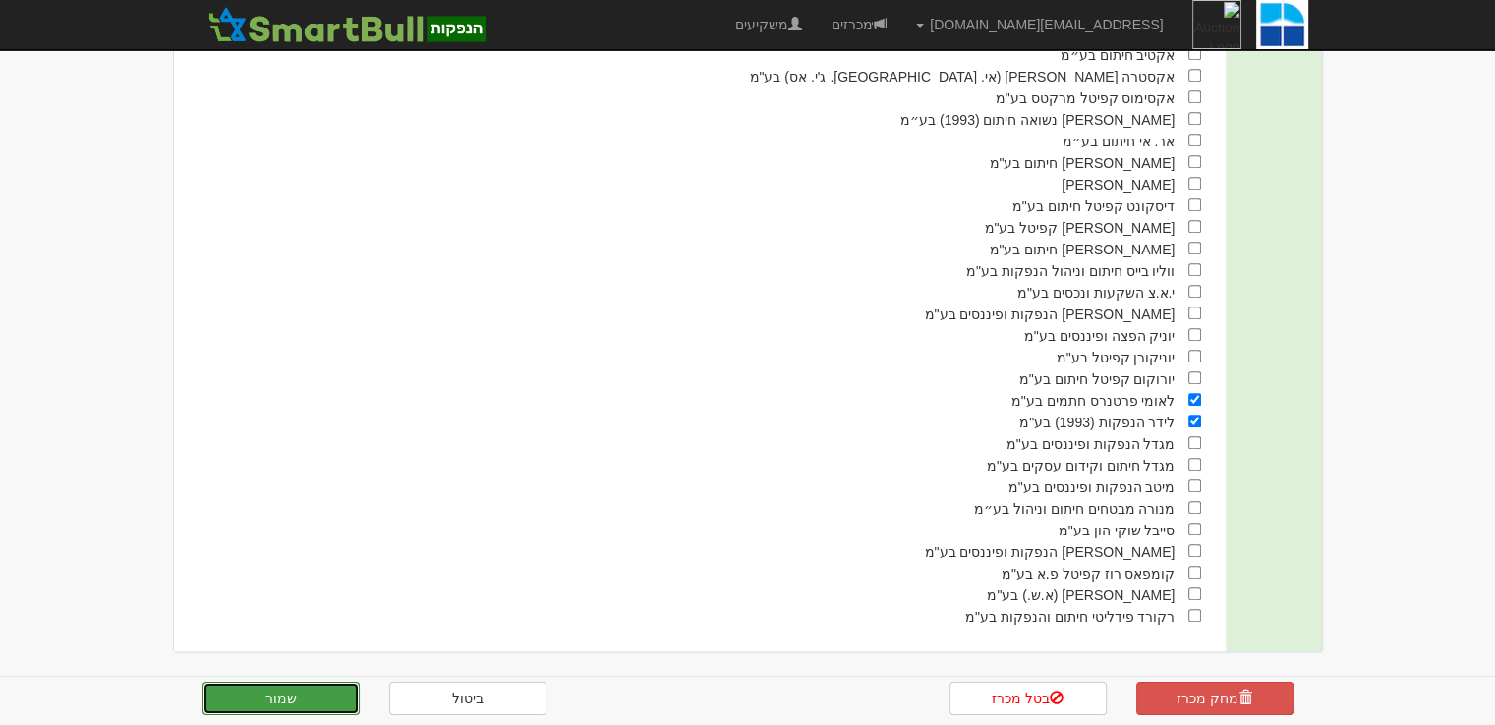
click at [272, 702] on button "שמור" at bounding box center [280, 698] width 157 height 33
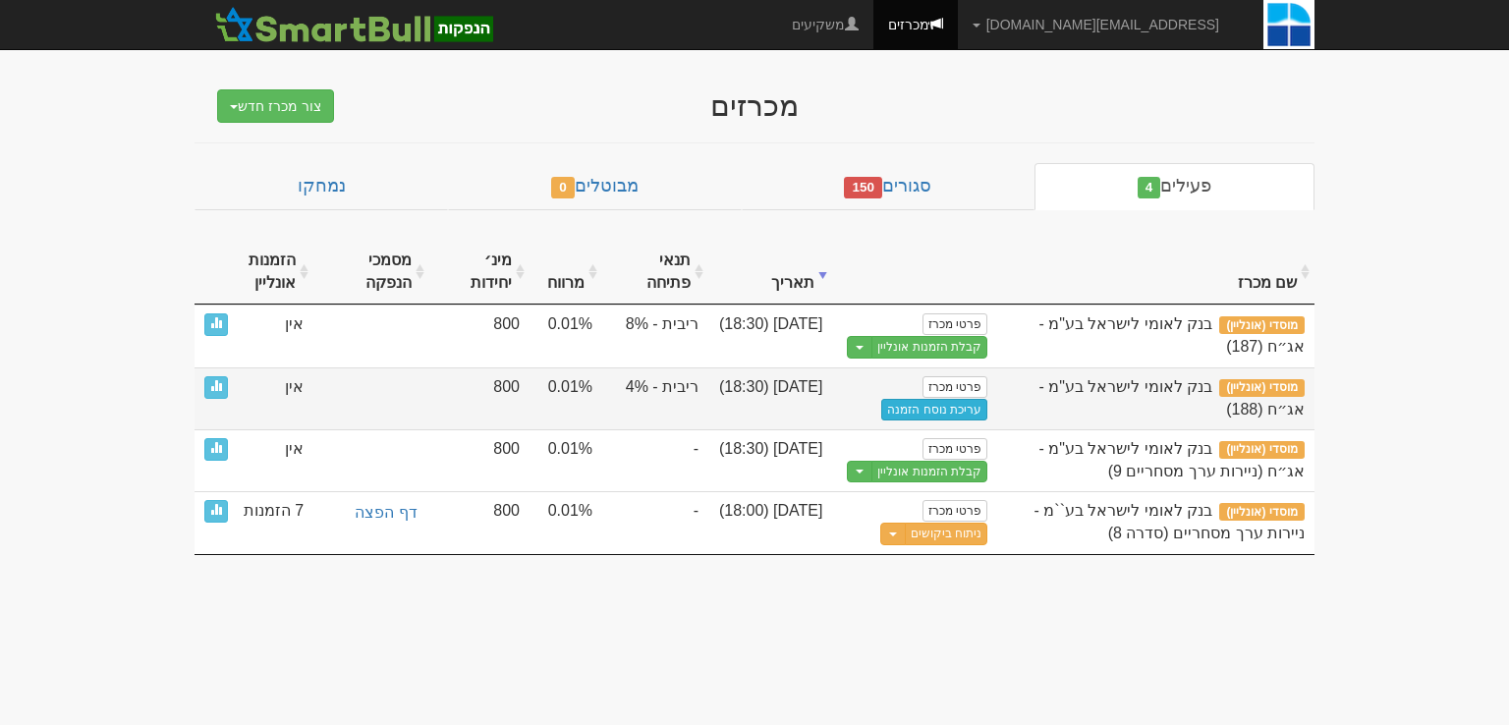
click at [898, 411] on link "עריכת נוסח הזמנה" at bounding box center [934, 410] width 106 height 22
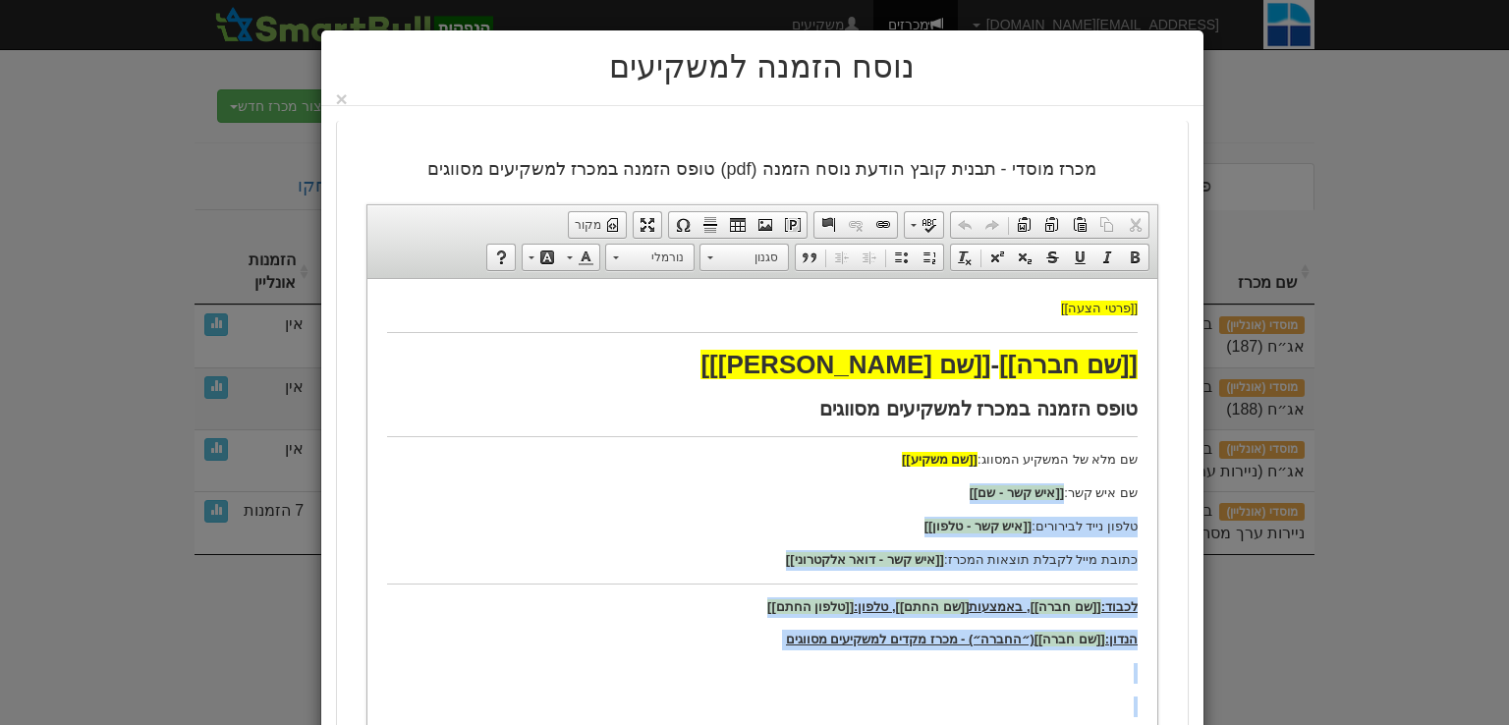
drag, startPoint x: 715, startPoint y: 500, endPoint x: 745, endPoint y: 497, distance: 29.6
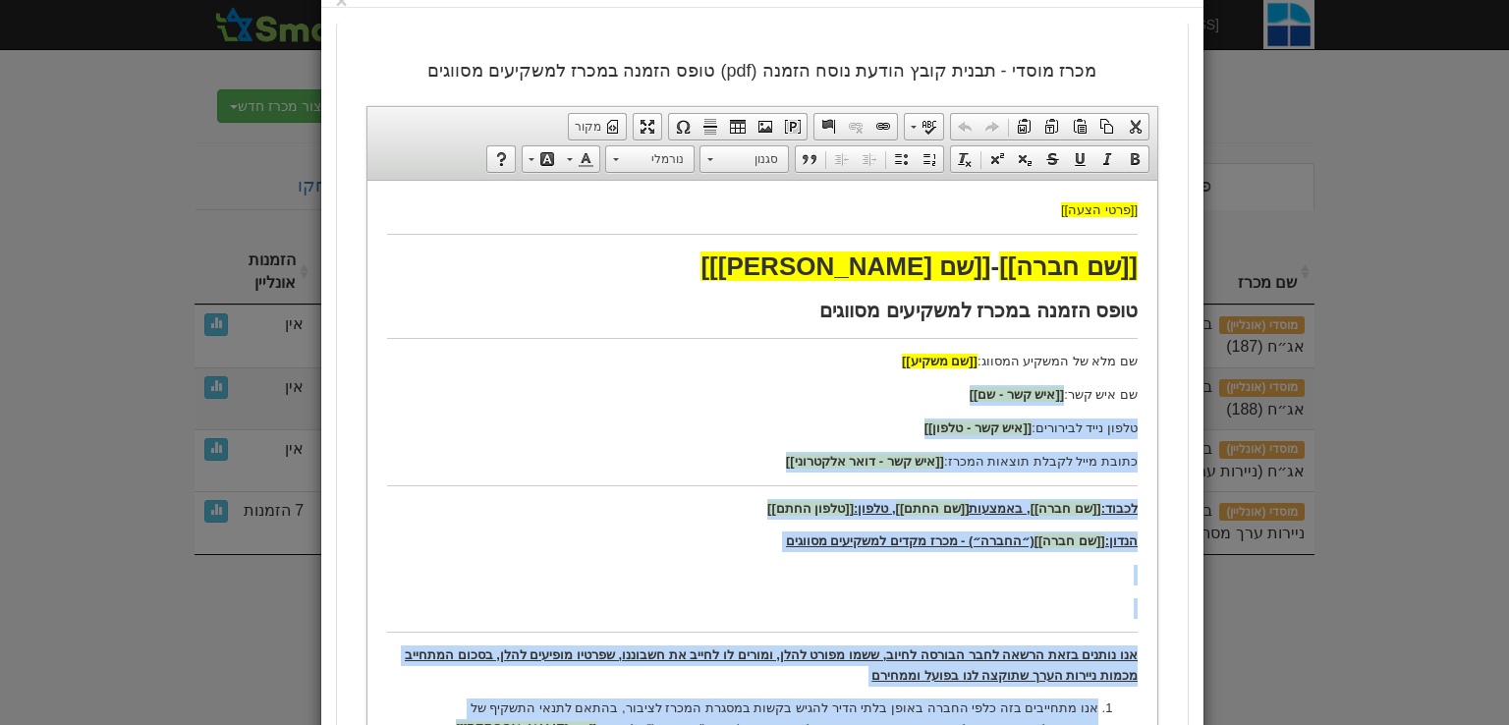
scroll to position [688, 0]
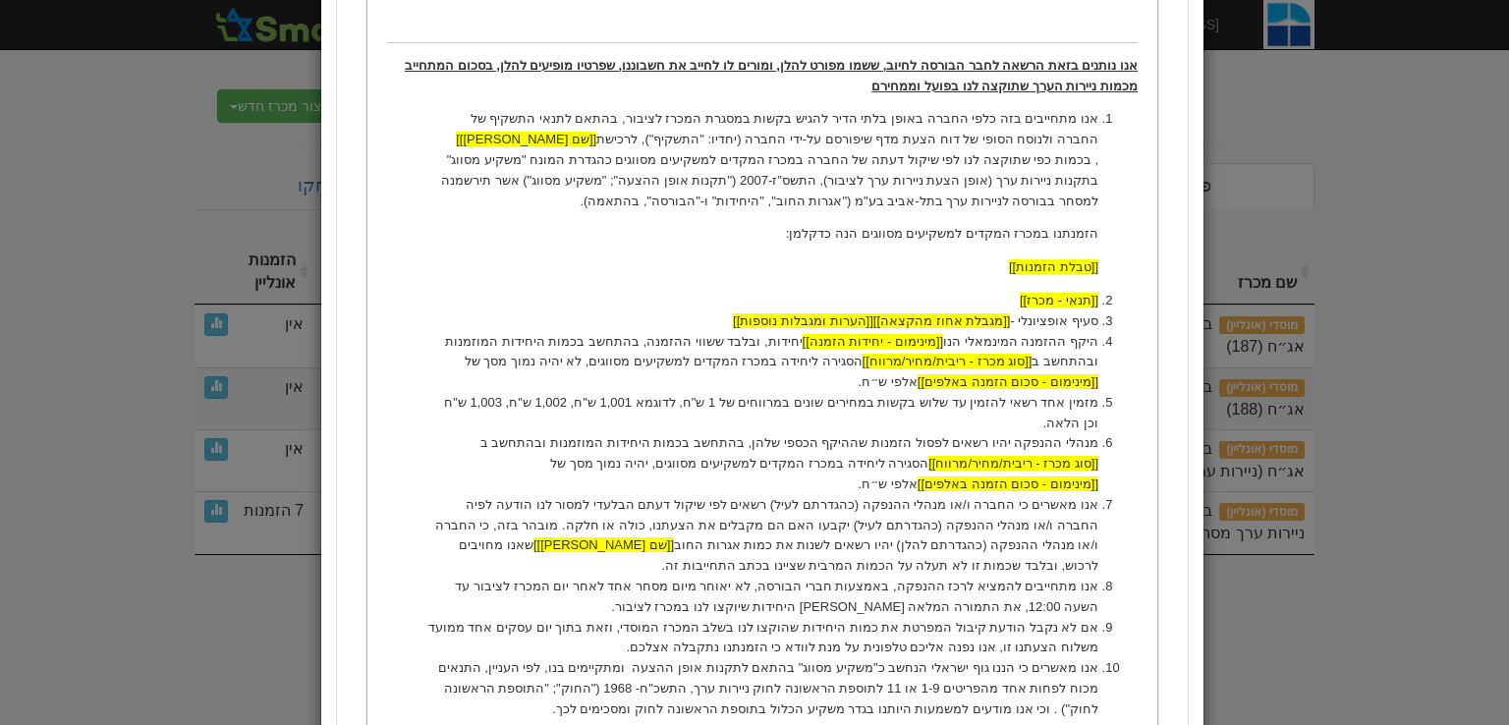
click at [758, 536] on li "אנו מאשרים כי החברה ו/או מנהלי ההנפקה (כהגדרתם לעיל) רשאים לפי שיקול דעתם הבלעד…" at bounding box center [761, 536] width 672 height 82
click at [718, 396] on li "מזמין אחד רשאי להזמין עד שלוש בקשות במחירים שונים במרווחים של 1 ש"ח, לדוגמא 1,0…" at bounding box center [761, 413] width 672 height 41
drag, startPoint x: 611, startPoint y: 400, endPoint x: 640, endPoint y: 397, distance: 28.6
click at [640, 397] on li "מזמין אחד רשאי להזמין עד שלוש בקשות במחירים שונים במרווחים של 0.01% , לדוגמא 1,…" at bounding box center [761, 413] width 672 height 41
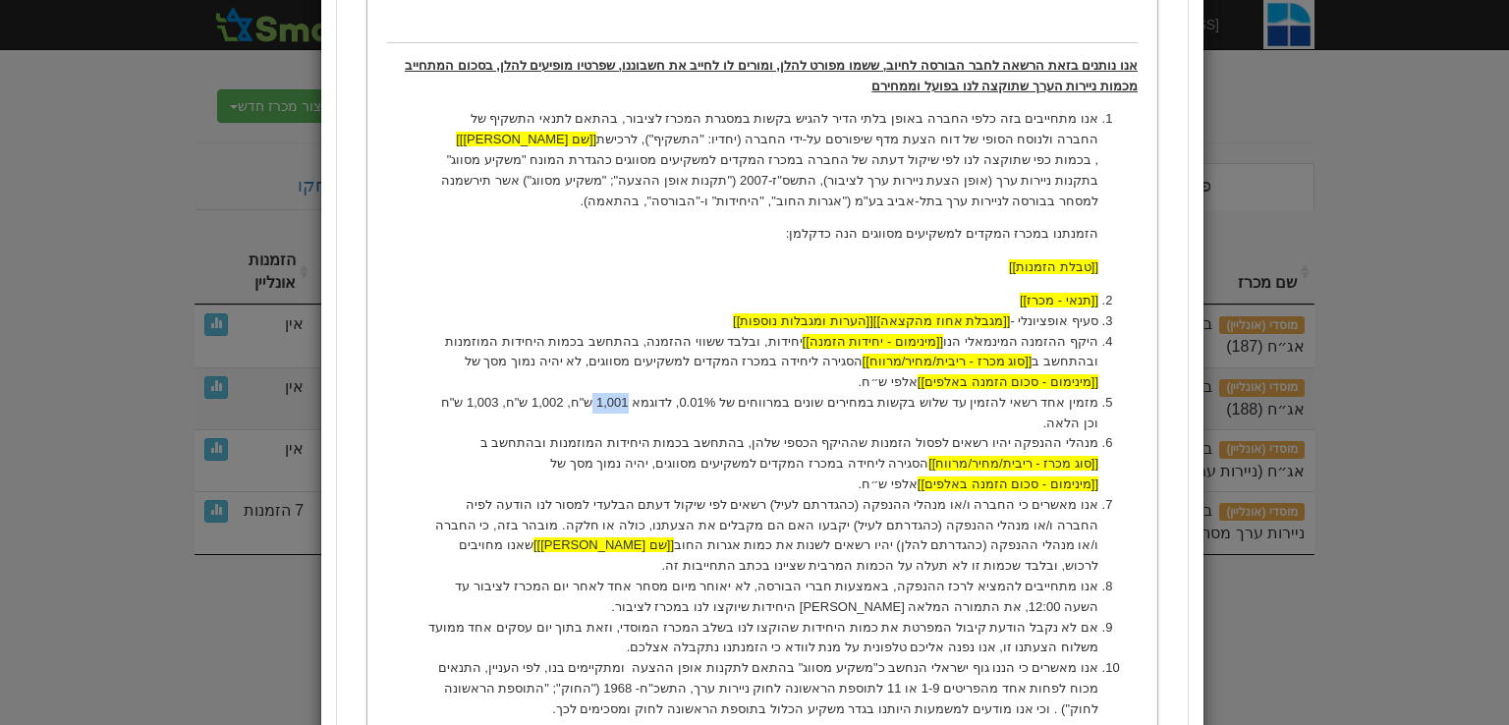
click at [640, 397] on li "מזמין אחד רשאי להזמין עד שלוש בקשות במחירים שונים במרווחים של 0.01% , לדוגמא 1,…" at bounding box center [761, 413] width 672 height 41
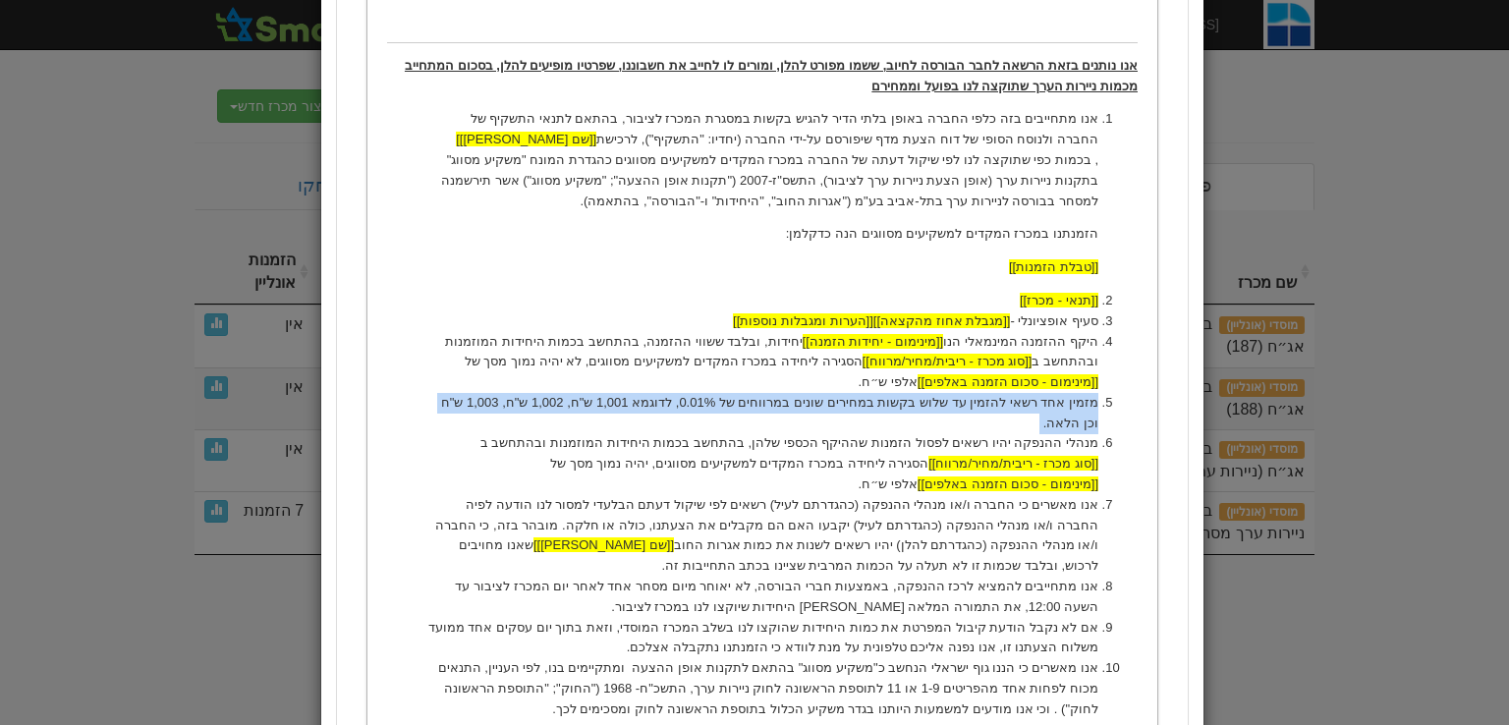
click at [640, 397] on li "מזמין אחד רשאי להזמין עד שלוש בקשות במחירים שונים במרווחים של 0.01% , לדוגמא 1,…" at bounding box center [761, 413] width 672 height 41
click at [628, 400] on li "מזמין אחד רשאי להזמין עד שלוש בקשות במחירים שונים במרווחים של 0.01% , לדוגמא 1,…" at bounding box center [761, 413] width 672 height 41
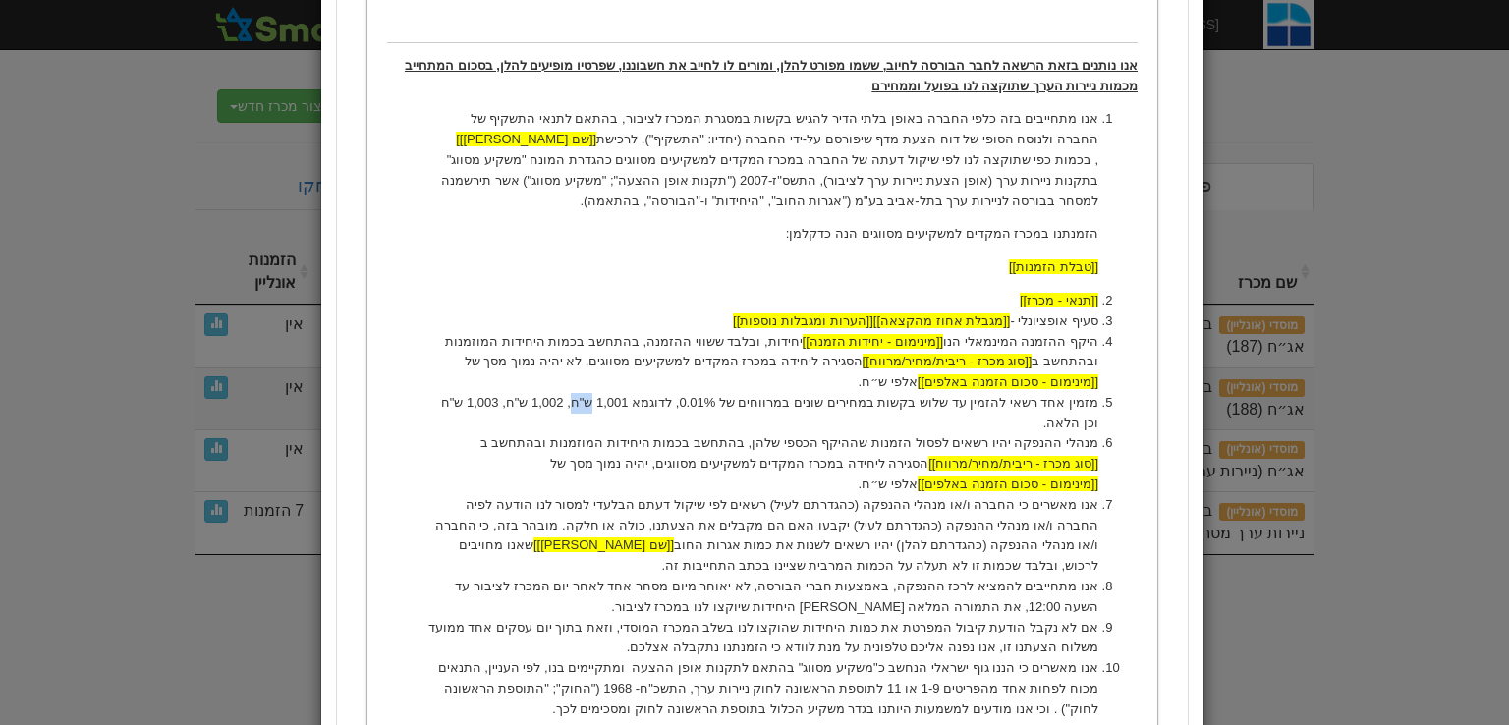
click at [627, 400] on li "מזמין אחד רשאי להזמין עד שלוש בקשות במחירים שונים במרווחים של 0.01% , לדוגמא 1,…" at bounding box center [761, 413] width 672 height 41
click at [615, 403] on li "מזמין אחד רשאי להזמין עד שלוש בקשות במחירים שונים במרווחים של 0.01% , לדוגמא 1,…" at bounding box center [761, 413] width 672 height 41
drag, startPoint x: 610, startPoint y: 401, endPoint x: 635, endPoint y: 396, distance: 25.1
click at [635, 396] on li "מזמין אחד רשאי להזמין עד שלוש בקשות במחירים שונים במרווחים של 0.01% , לדוגמא 1,…" at bounding box center [761, 413] width 672 height 41
drag, startPoint x: 567, startPoint y: 400, endPoint x: 593, endPoint y: 398, distance: 26.6
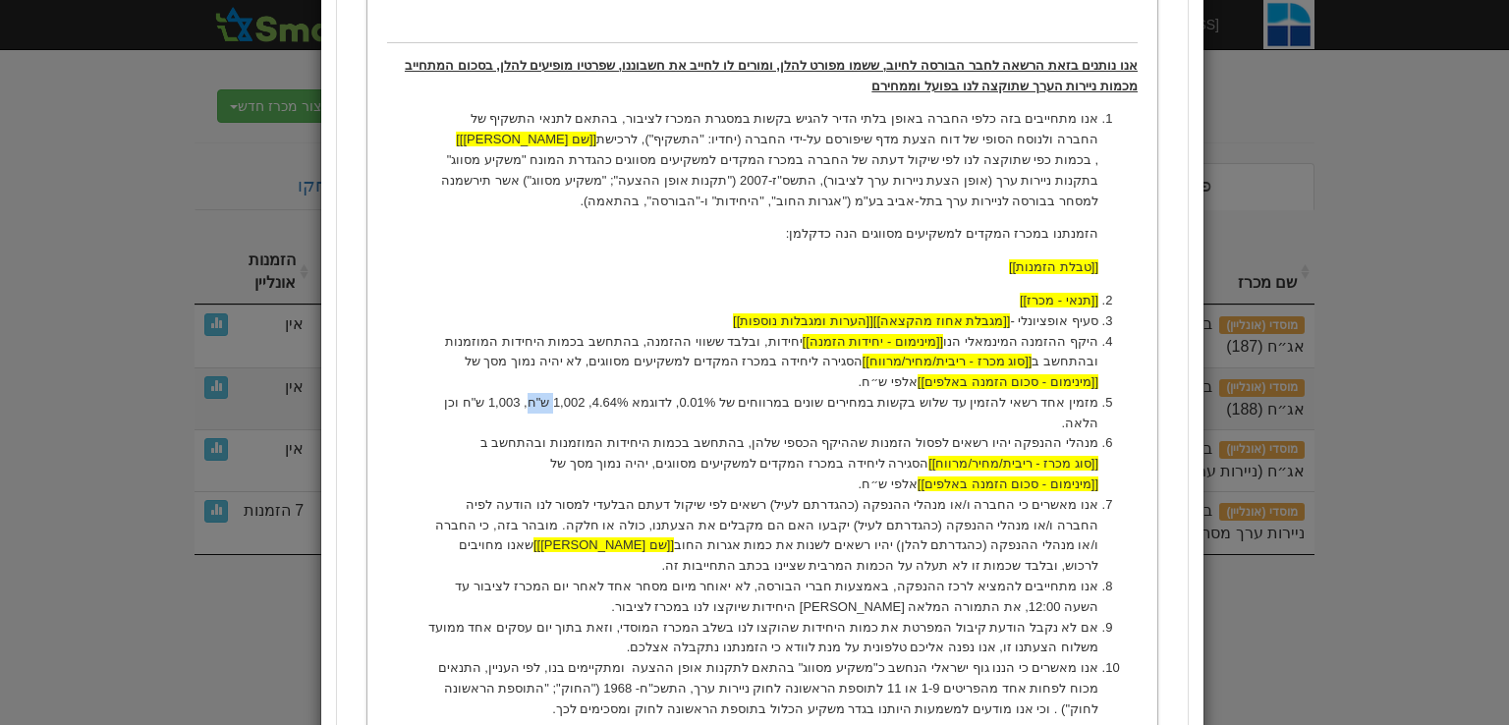
click at [593, 398] on li "מזמין אחד רשאי להזמין עד שלוש בקשות במחירים שונים במרווחים של 0.01% , לדוגמא 4.…" at bounding box center [761, 413] width 672 height 41
drag, startPoint x: 549, startPoint y: 404, endPoint x: 577, endPoint y: 404, distance: 27.5
click at [577, 404] on li "מזמין אחד רשאי להזמין עד שלוש בקשות במחירים שונים במרווחים של 0.01% , לדוגמא 4.…" at bounding box center [761, 413] width 672 height 41
drag, startPoint x: 516, startPoint y: 409, endPoint x: 537, endPoint y: 411, distance: 21.7
click at [537, 411] on li "מזמין אחד רשאי להזמין עד שלוש בקשות במחירים שונים במרווחים של 0.01% , לדוגמא 4.…" at bounding box center [761, 413] width 672 height 41
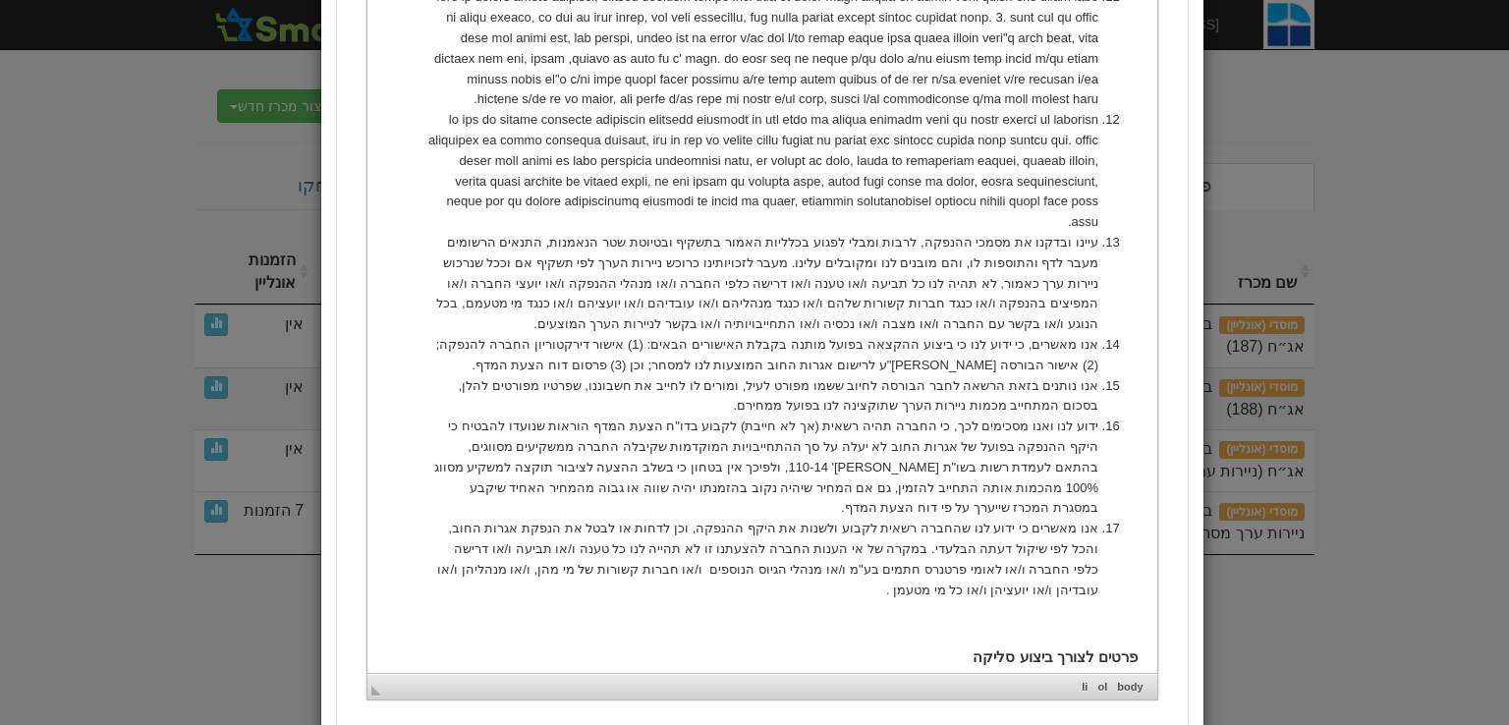
scroll to position [409, 0]
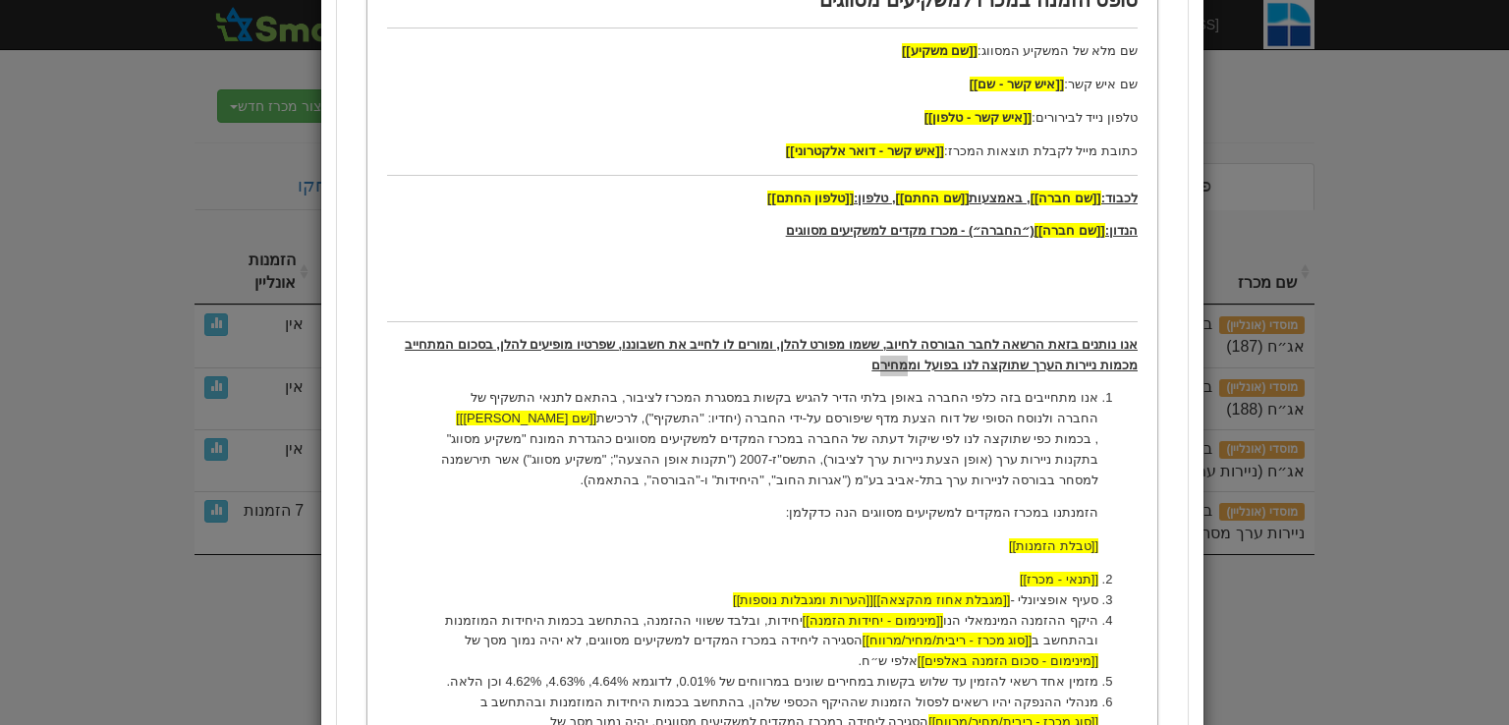
click at [122, 148] on div "נוסח הזמנה למשקיעים ×" at bounding box center [754, 362] width 1509 height 725
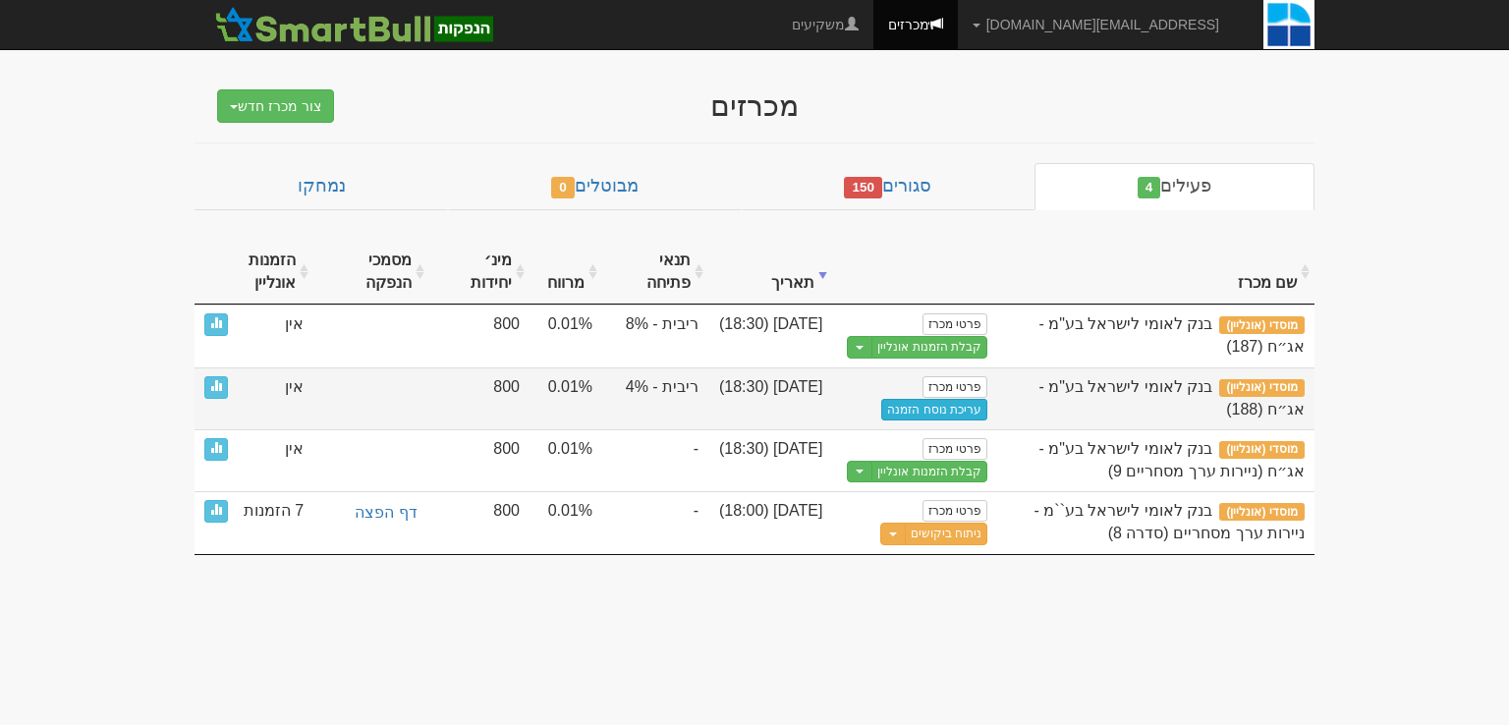
click at [945, 414] on link "עריכת נוסח הזמנה" at bounding box center [934, 410] width 106 height 22
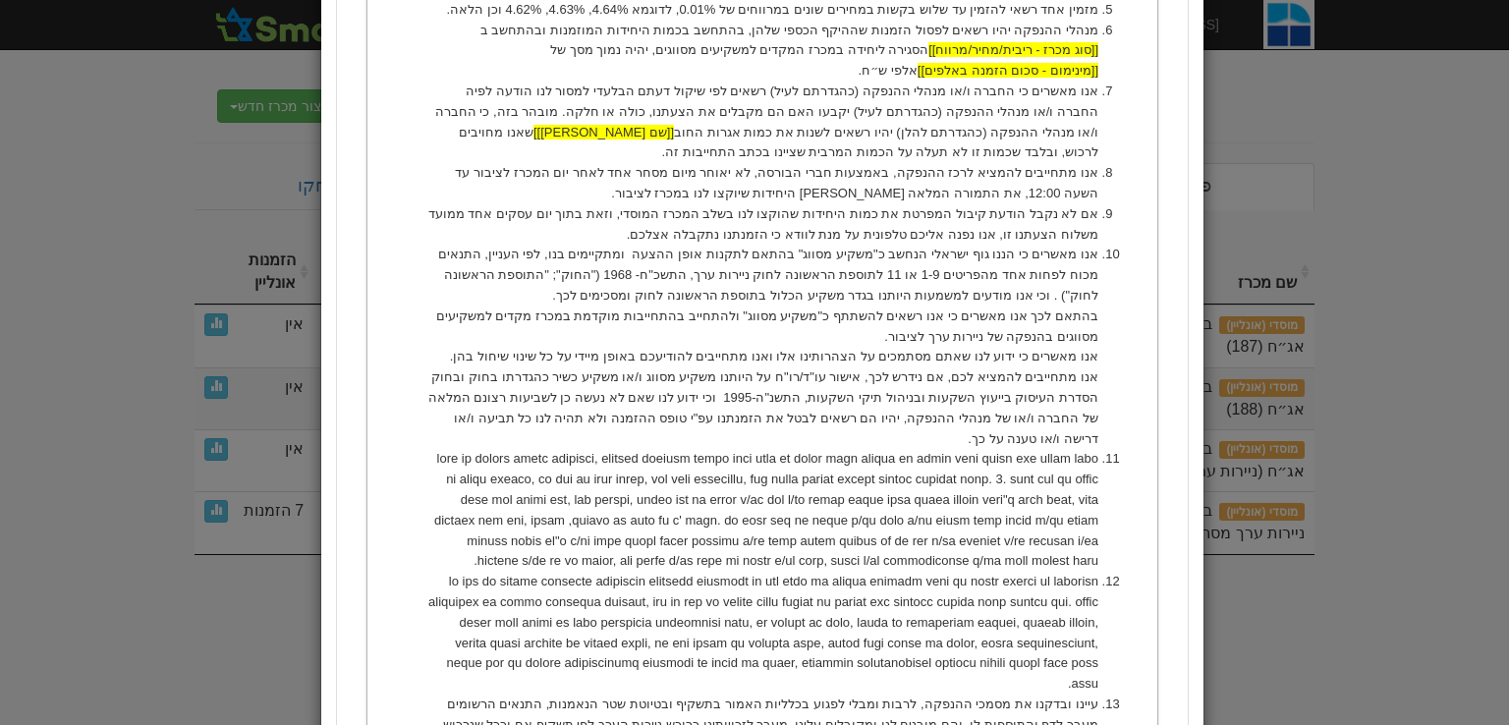
scroll to position [786, 0]
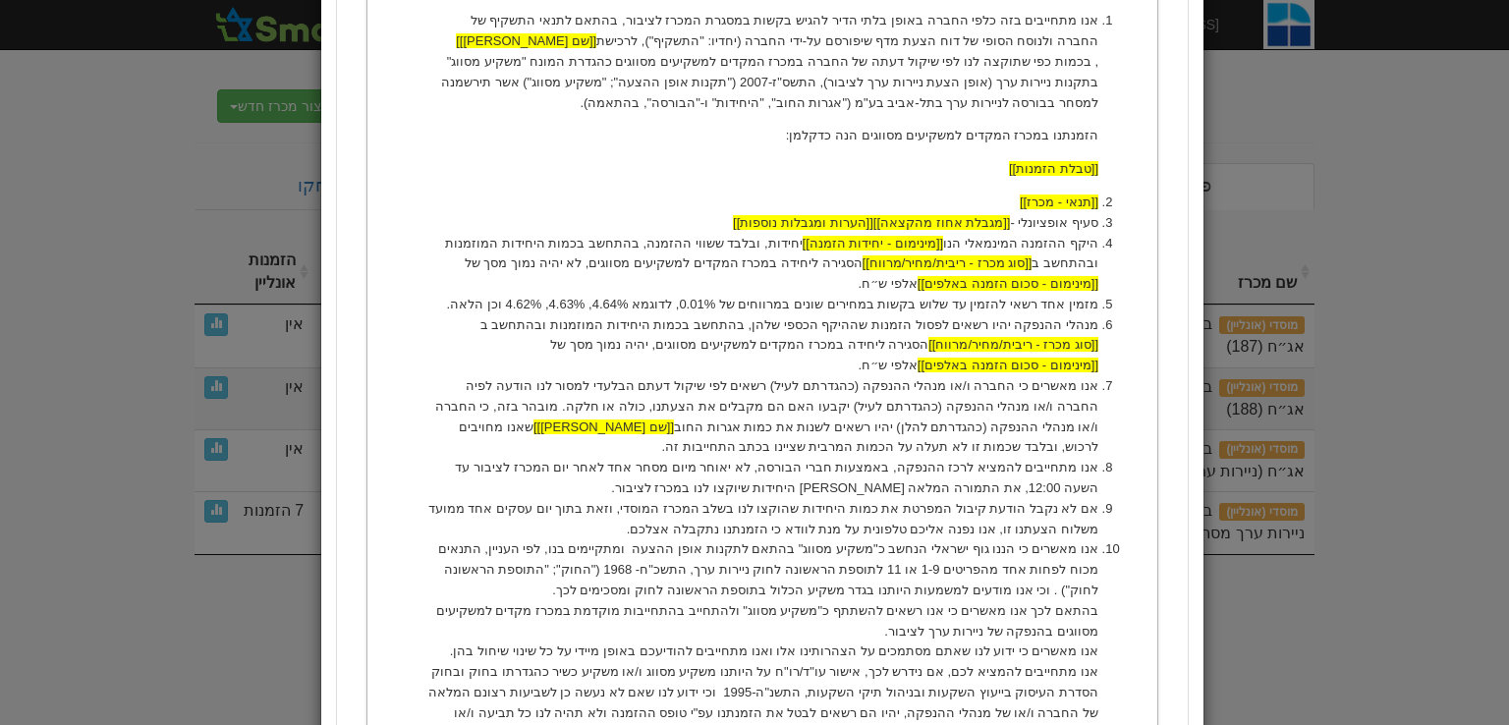
click at [176, 193] on div "נוסח הזמנה למשקיעים ×" at bounding box center [754, 362] width 1509 height 725
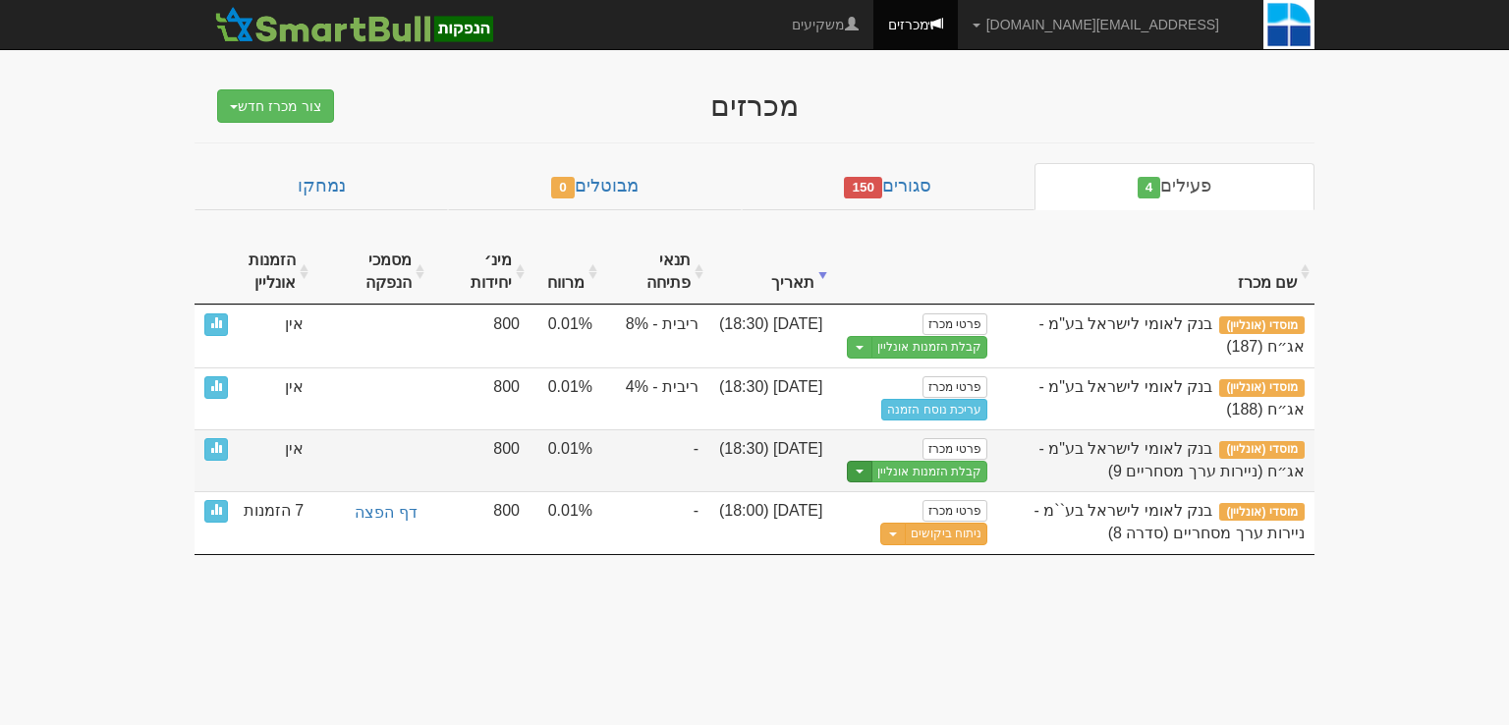
click at [861, 470] on span "button" at bounding box center [860, 472] width 8 height 4
click at [917, 538] on link "עריכת נוסח הזמנה" at bounding box center [893, 530] width 187 height 26
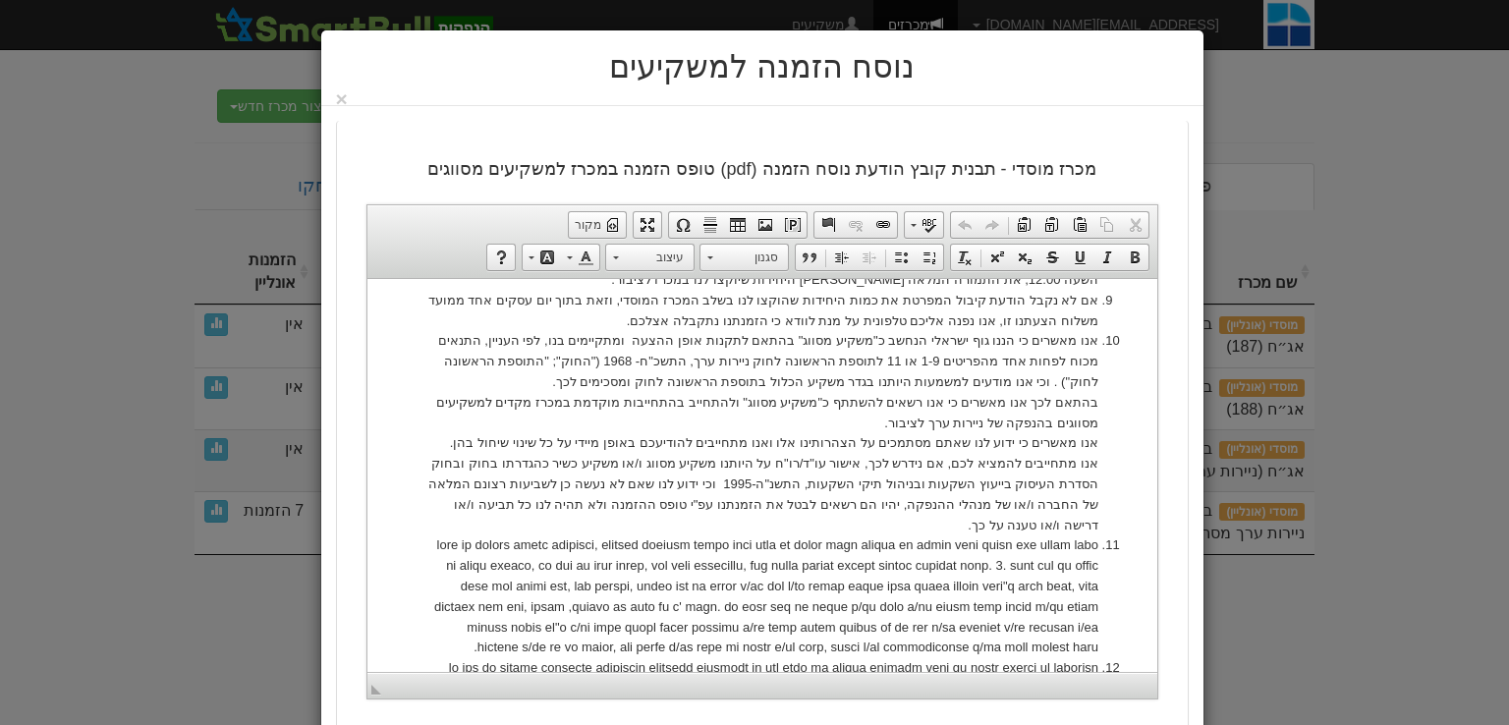
scroll to position [1387, 0]
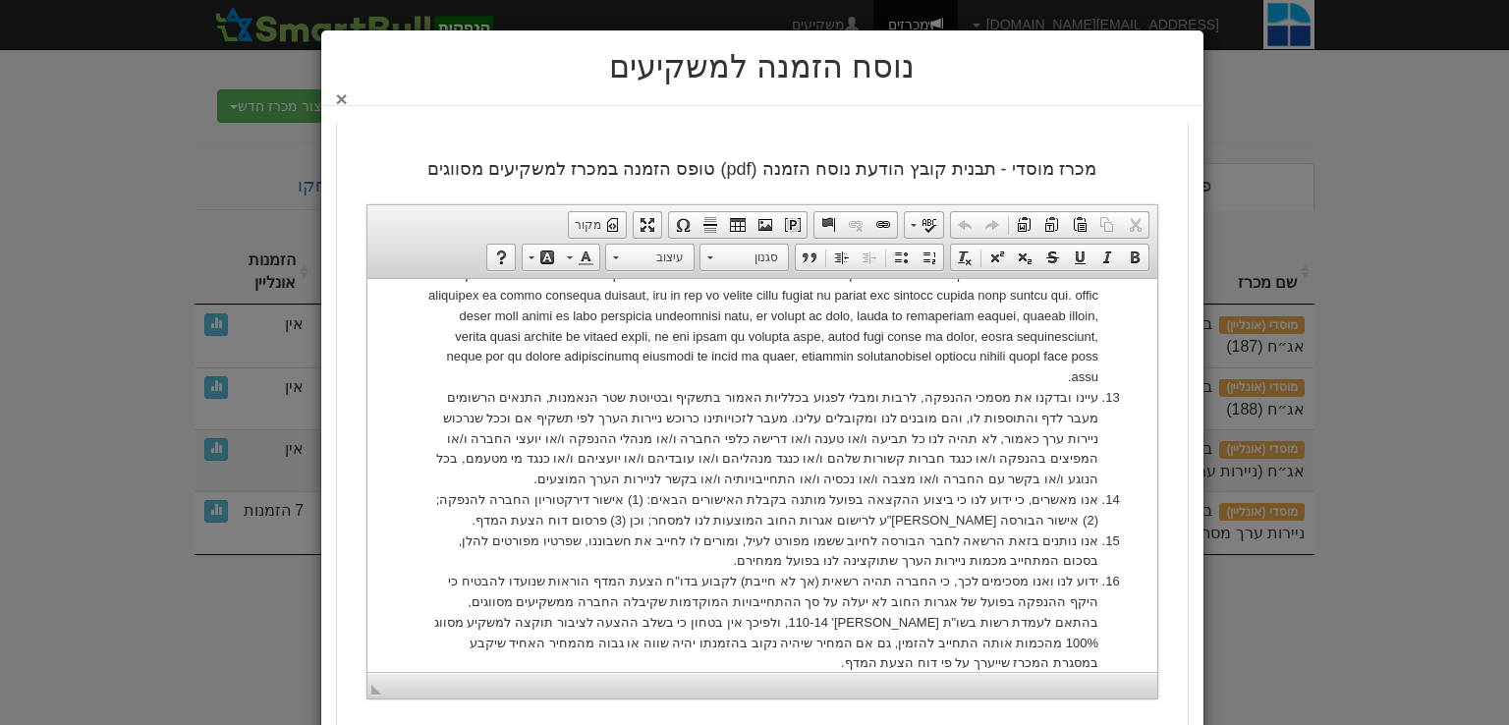
click at [347, 96] on button "×" at bounding box center [342, 98] width 12 height 21
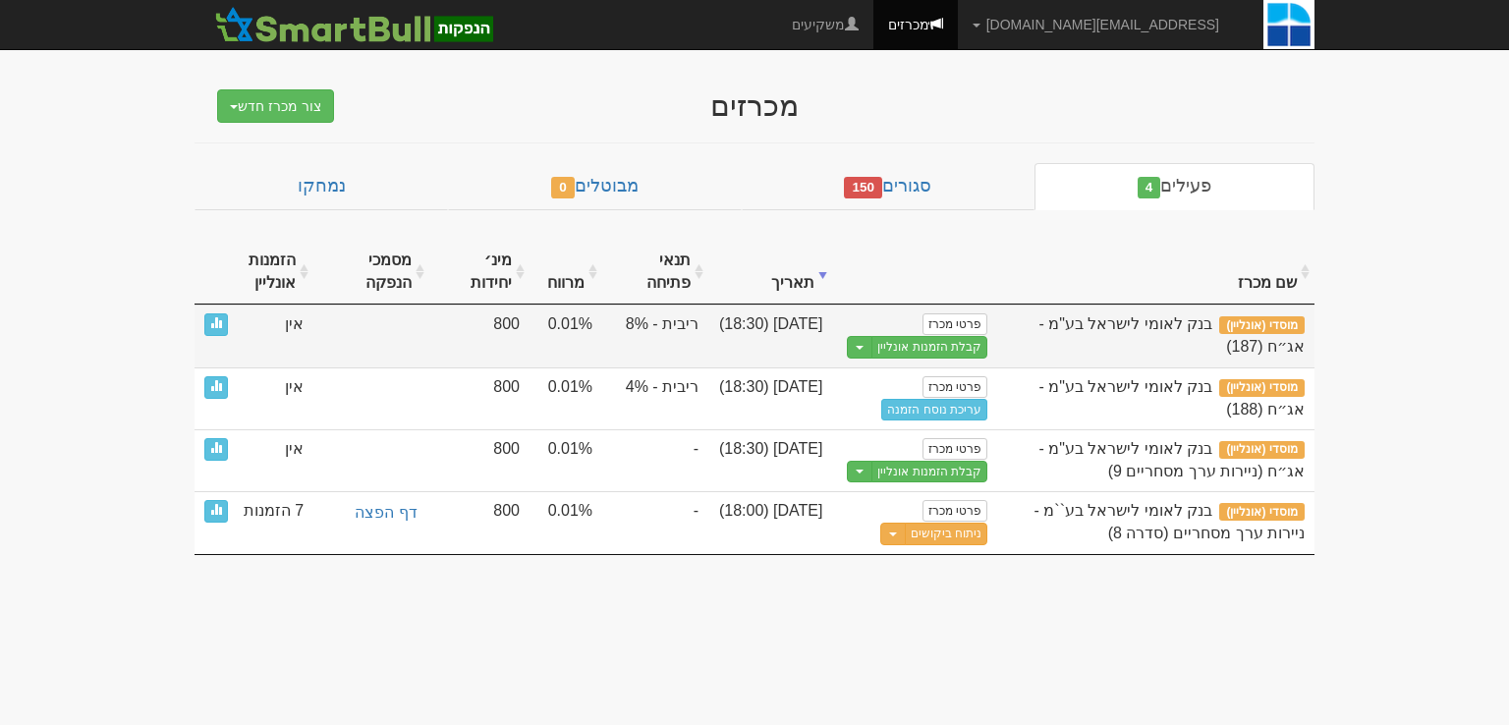
click at [657, 325] on td "ריבית - 8%" at bounding box center [655, 336] width 106 height 63
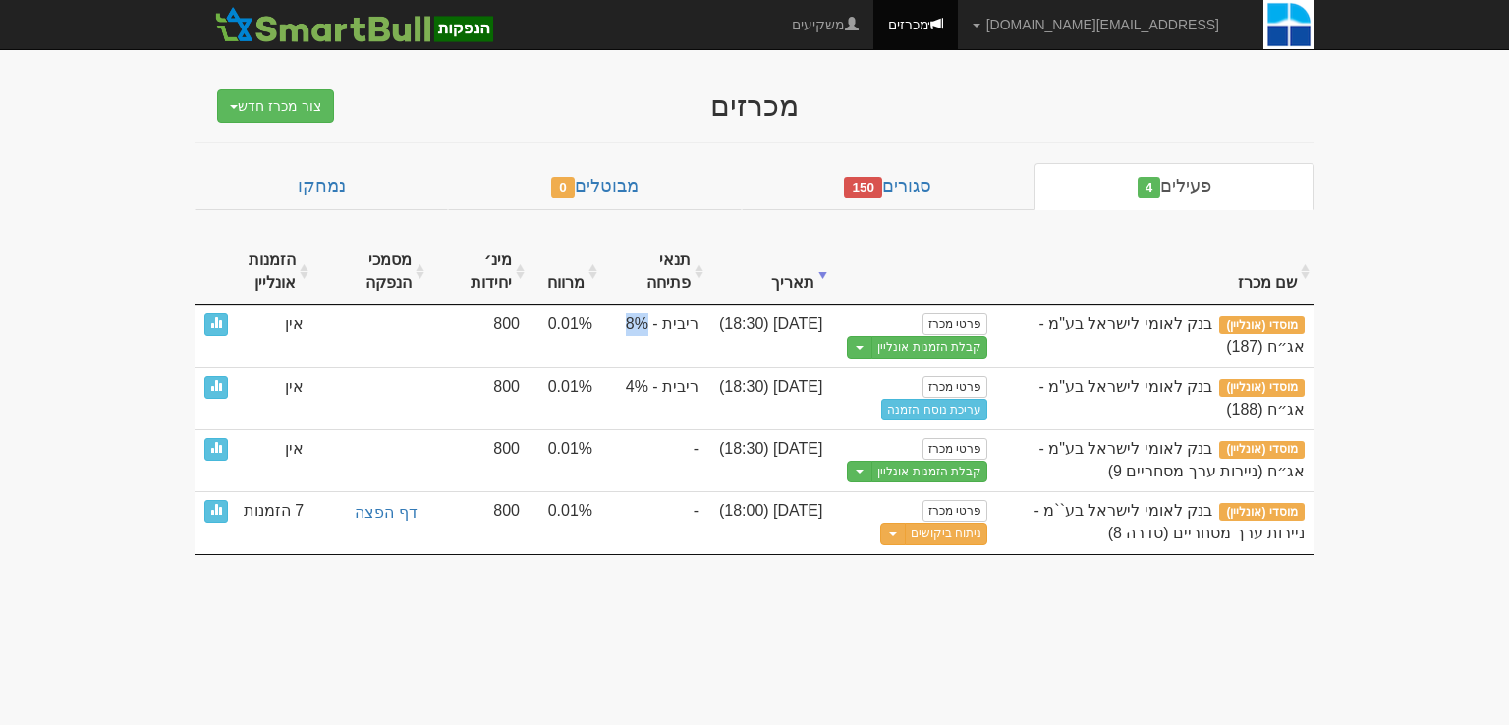
click at [701, 274] on th "תנאי פתיחה" at bounding box center [655, 273] width 106 height 66
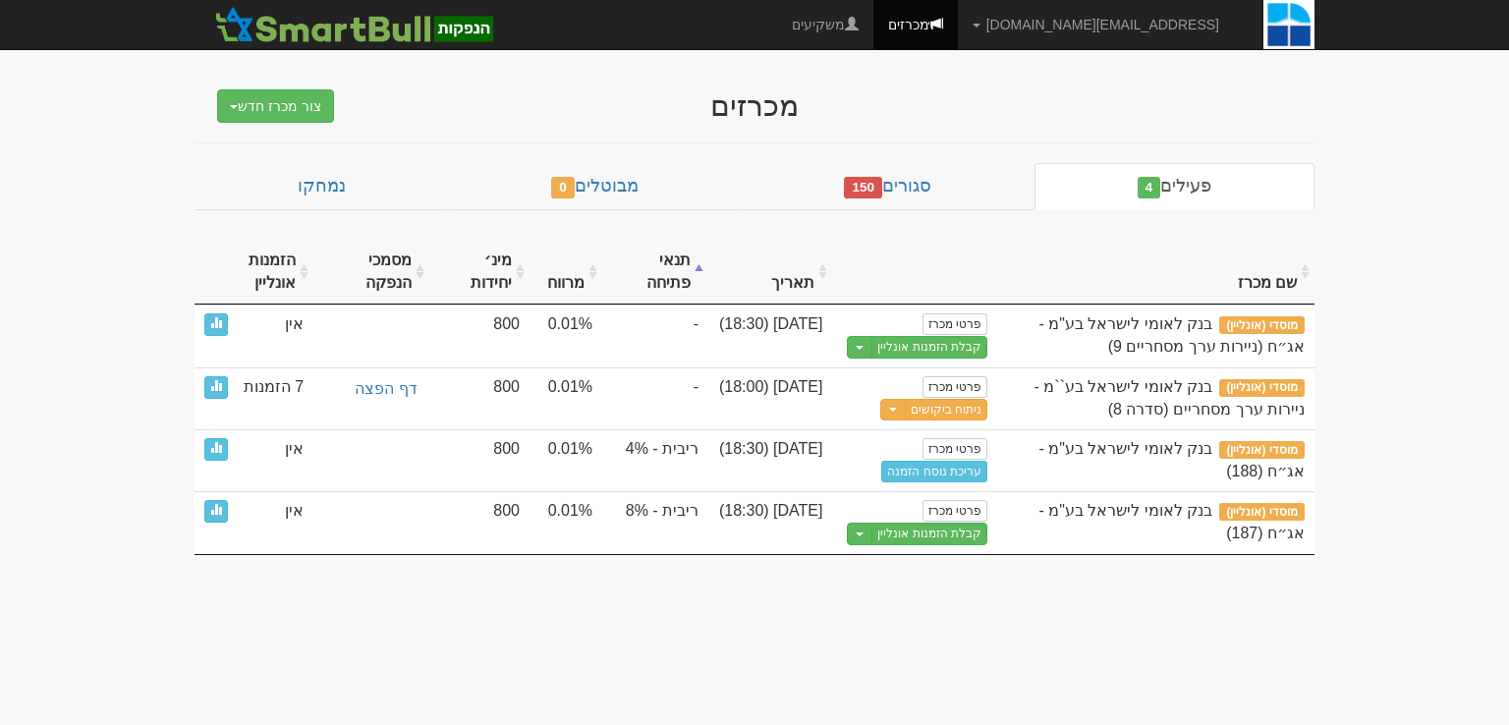
click at [699, 272] on th "תנאי פתיחה" at bounding box center [655, 273] width 106 height 66
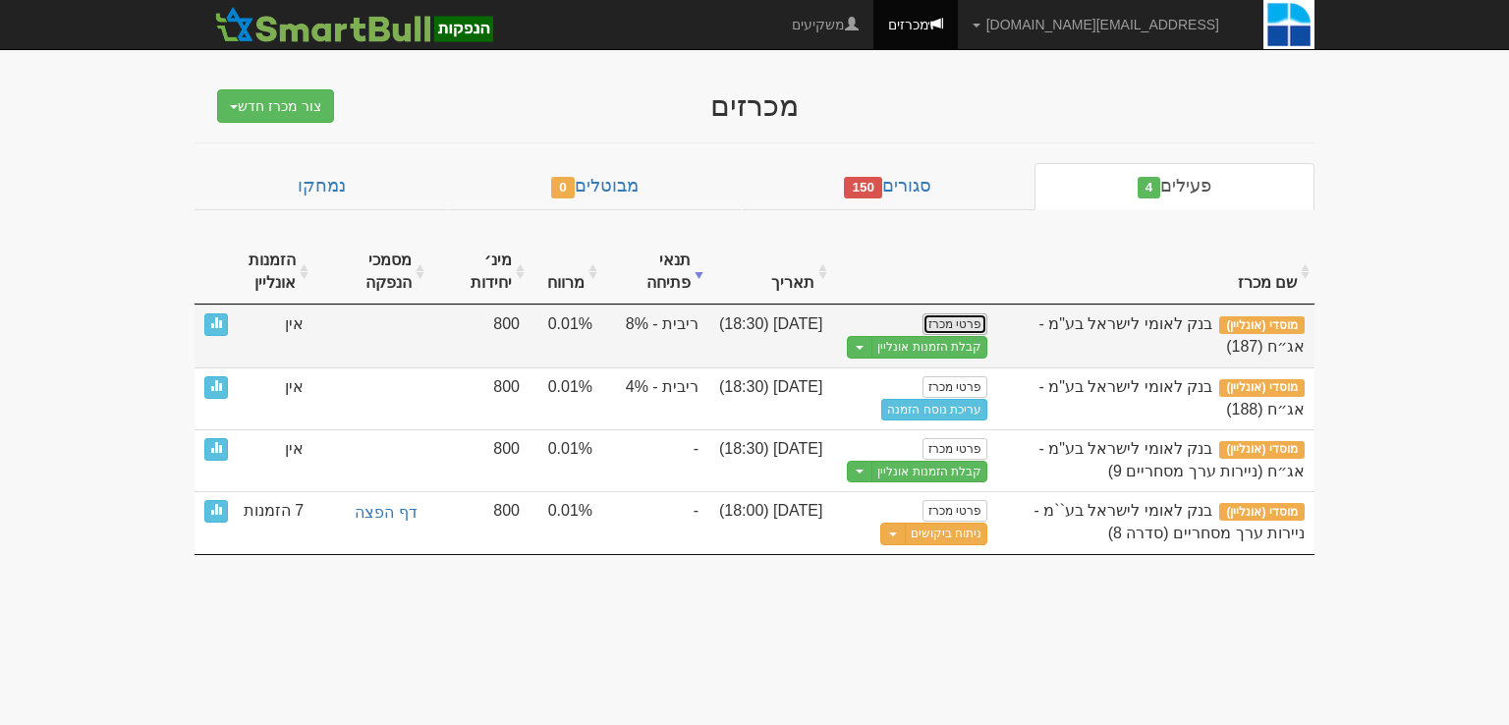
click at [971, 319] on link "פרטי מכרז" at bounding box center [955, 324] width 65 height 22
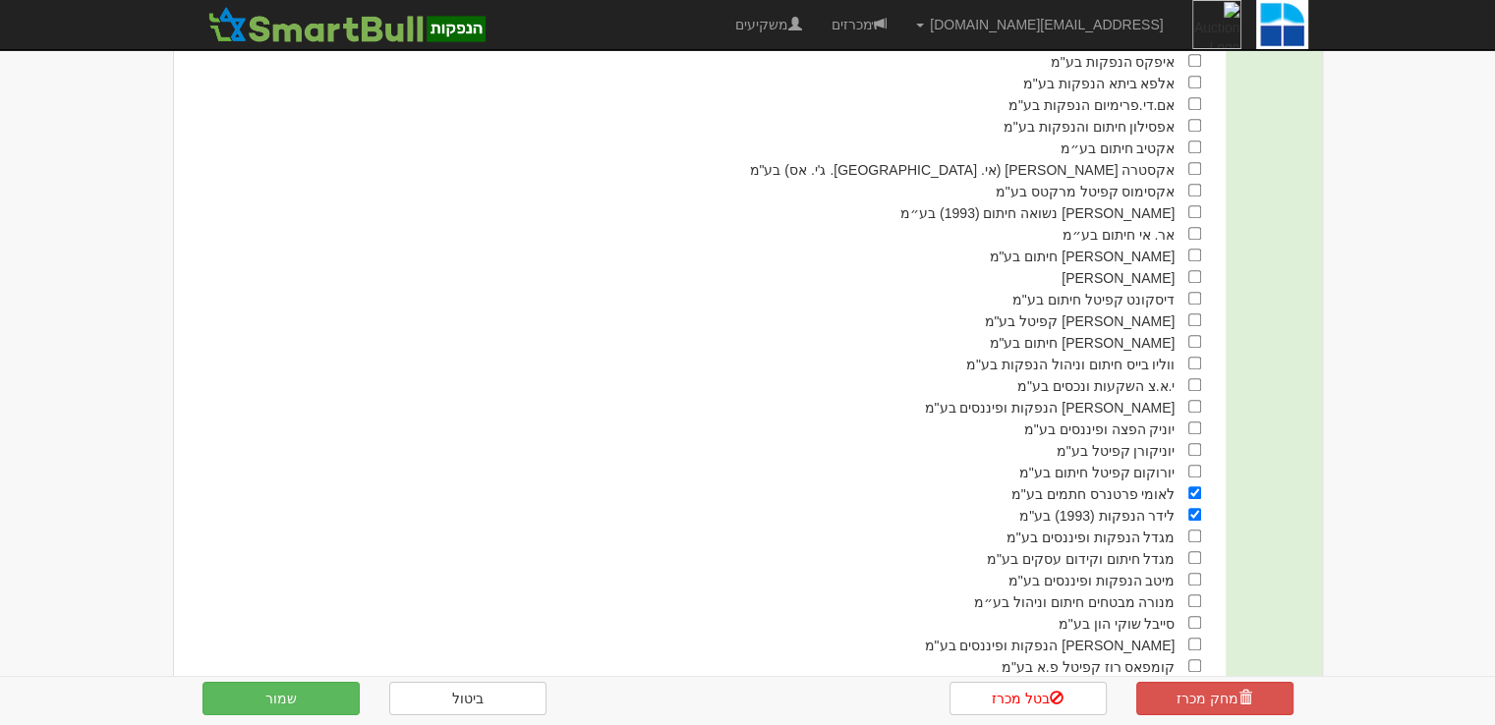
scroll to position [1293, 0]
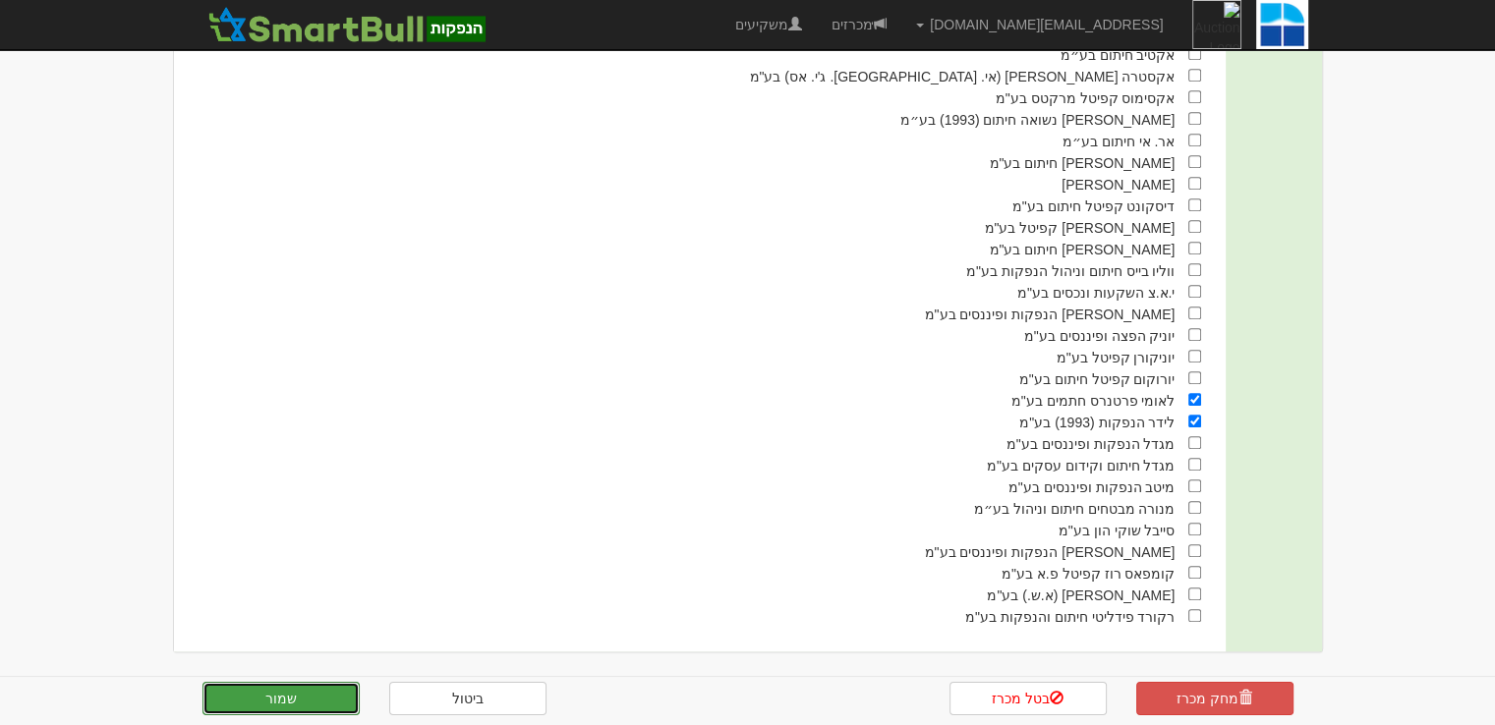
click at [320, 697] on button "שמור" at bounding box center [280, 698] width 157 height 33
